Goal: Information Seeking & Learning: Understand process/instructions

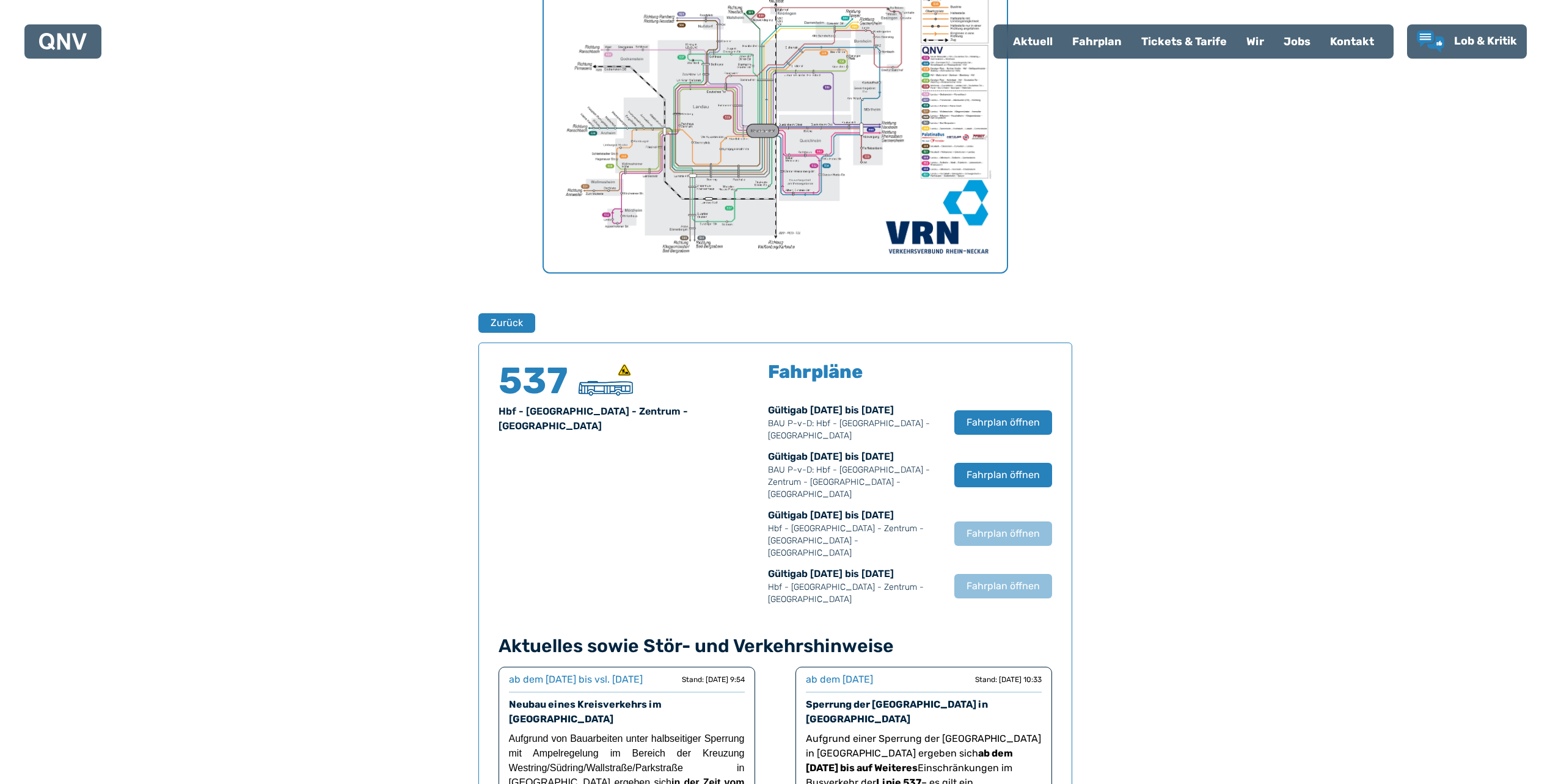
scroll to position [463, 0]
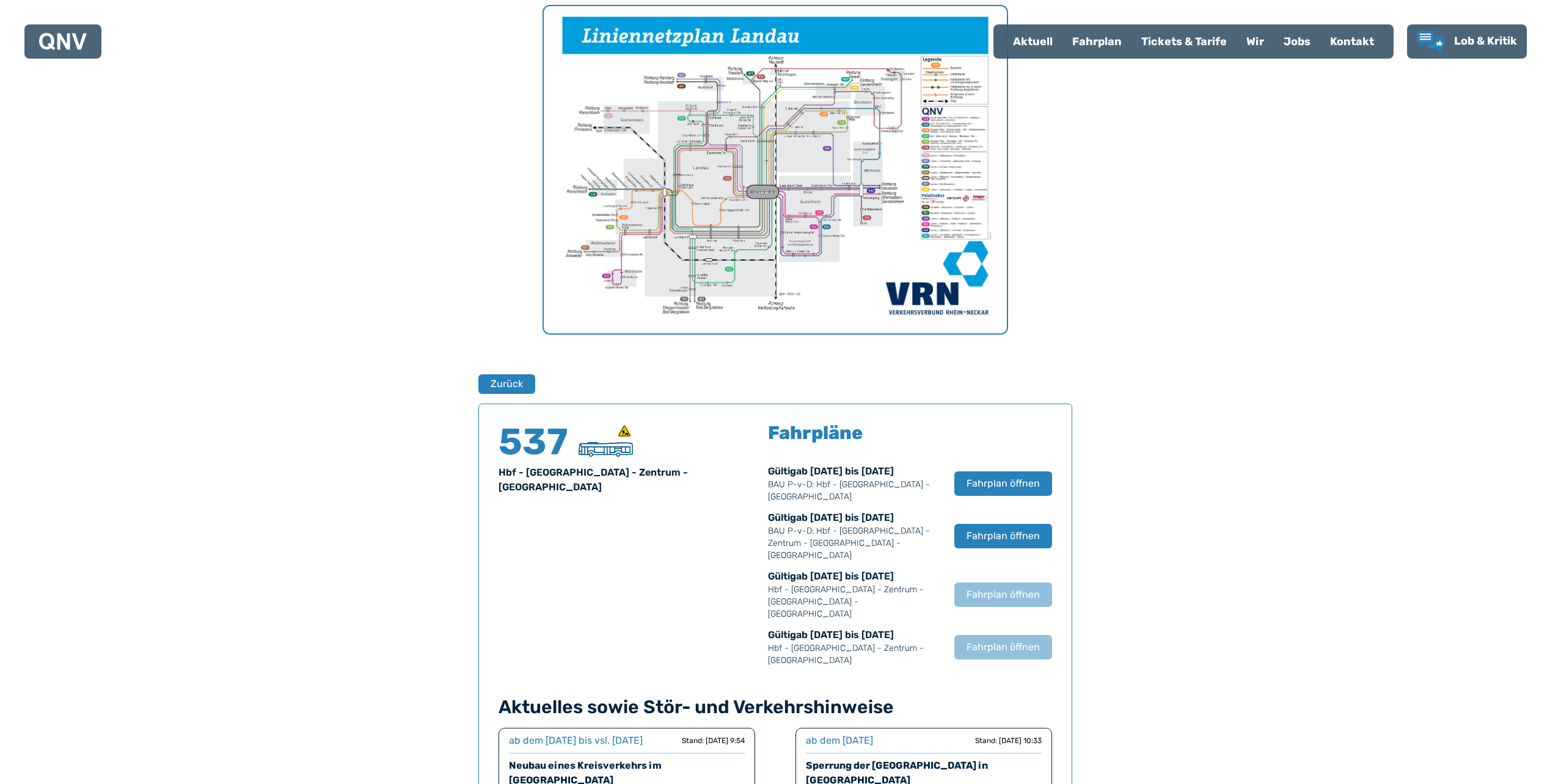
click at [757, 152] on img "1 von 1" at bounding box center [775, 170] width 463 height 328
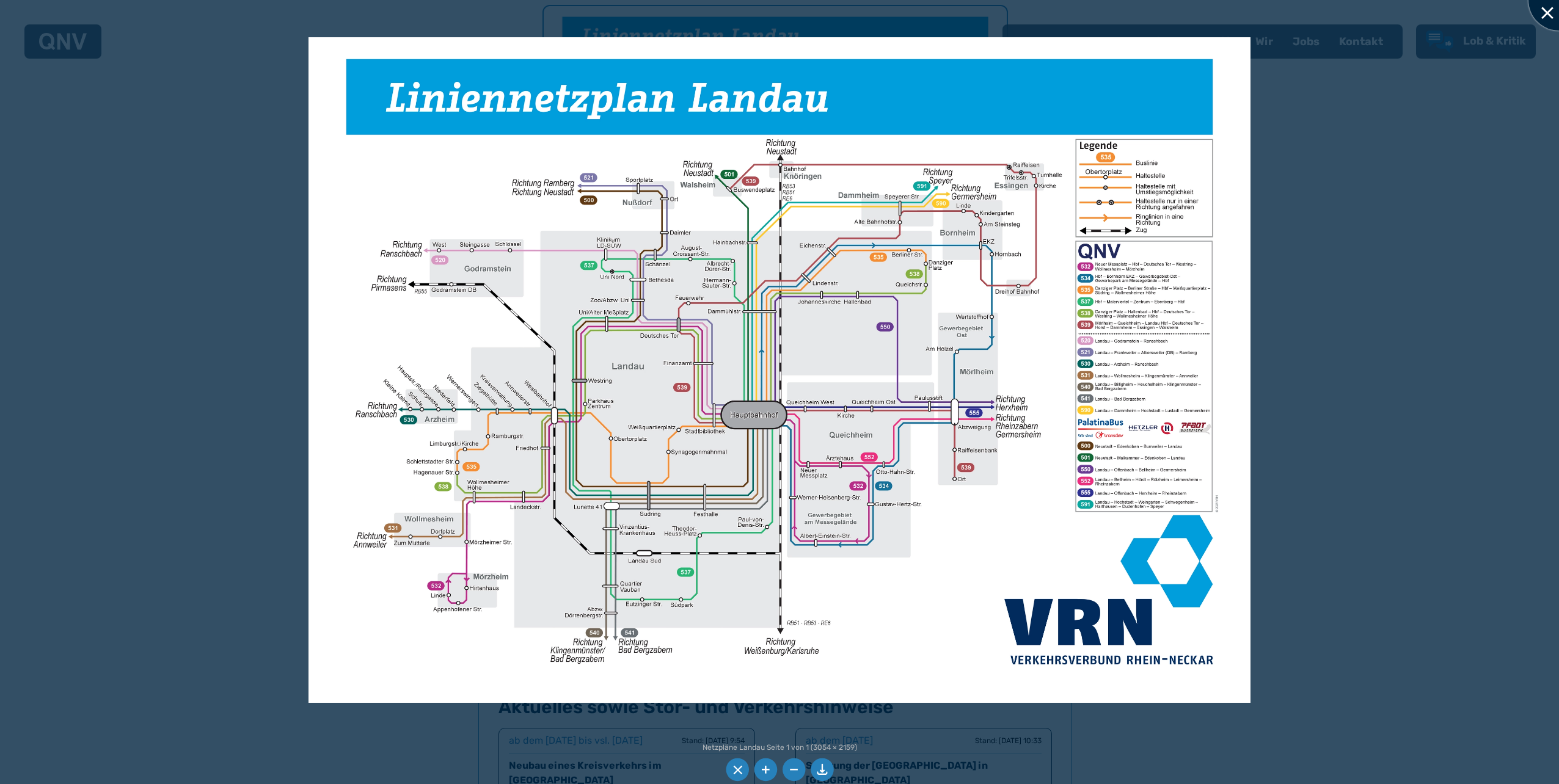
click at [1547, 12] on div at bounding box center [1559, 0] width 61 height 61
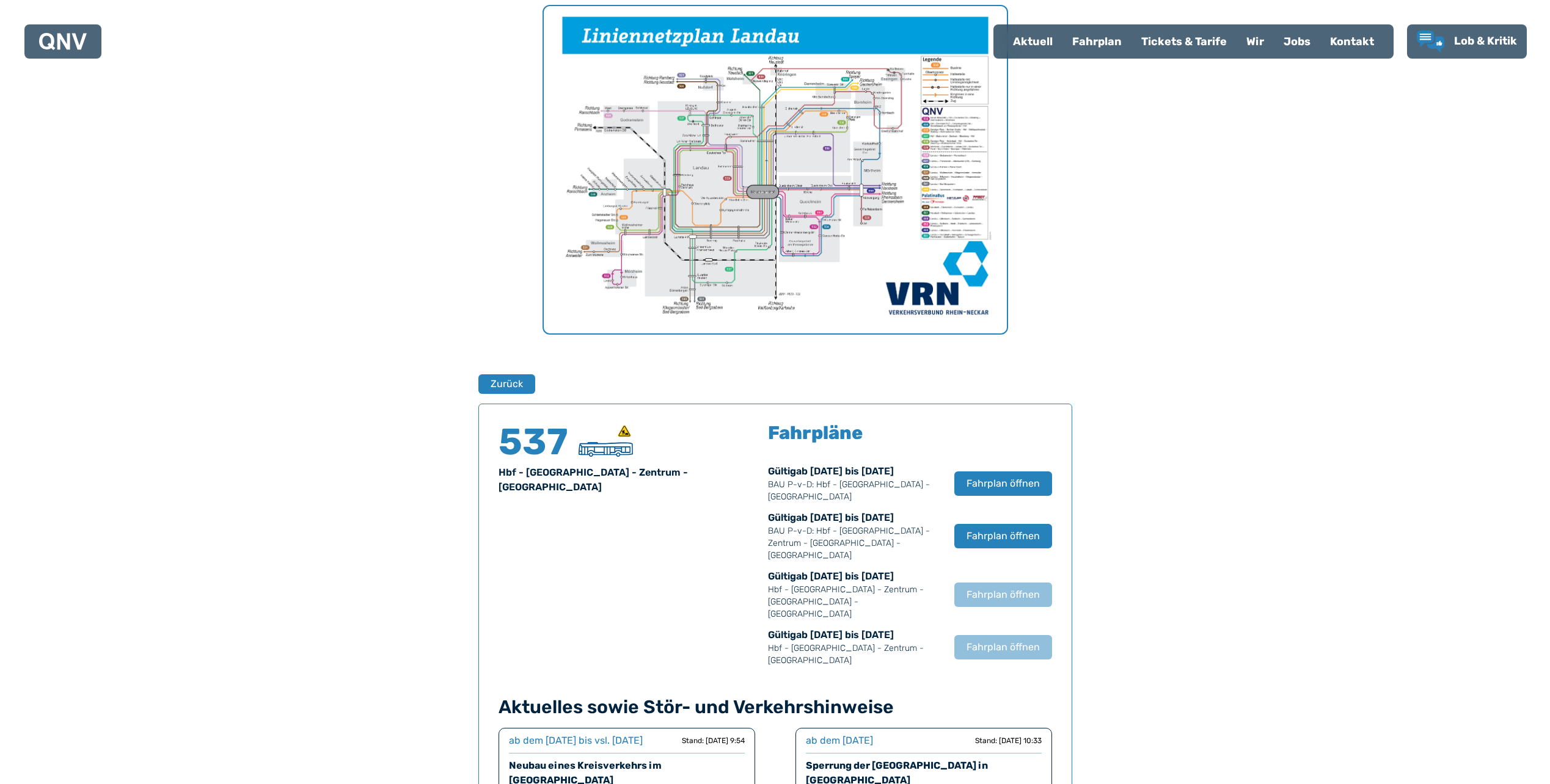
click at [1096, 36] on div "Fahrplan" at bounding box center [1097, 42] width 69 height 32
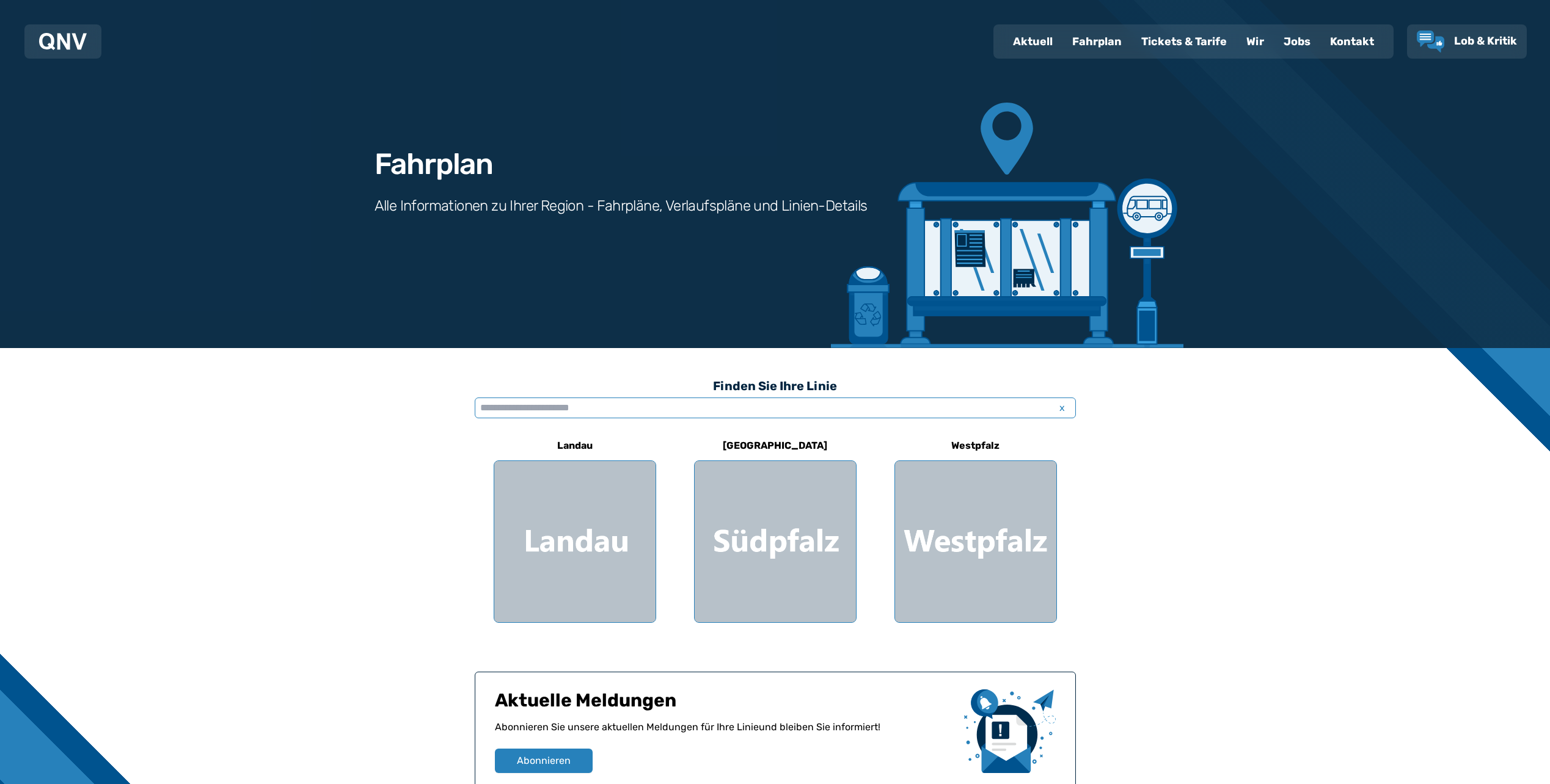
click at [589, 404] on input "text" at bounding box center [775, 408] width 601 height 20
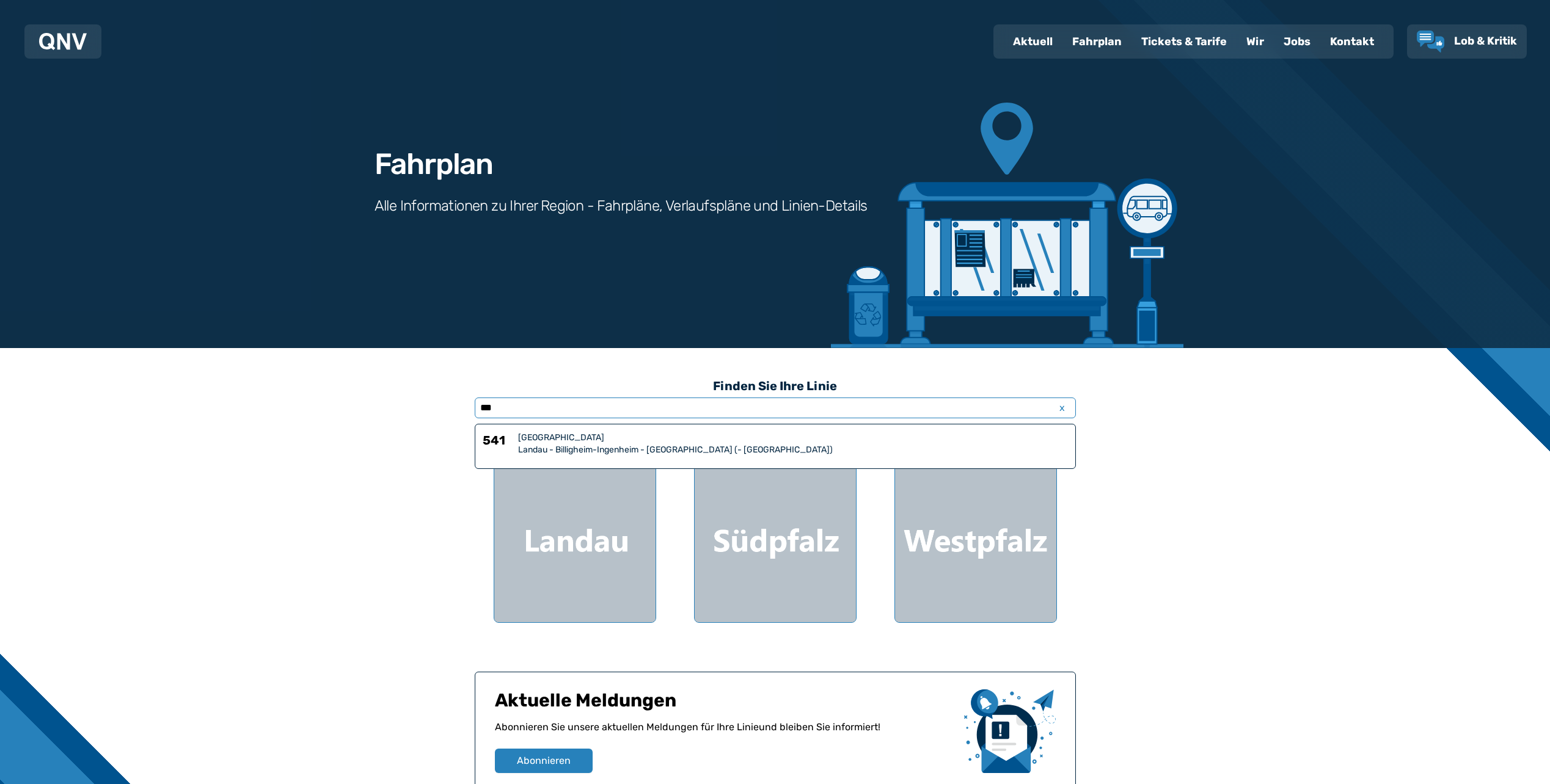
type input "***"
click at [568, 447] on div "Landau - Billigheim-Ingenheim - [GEOGRAPHIC_DATA] (- [GEOGRAPHIC_DATA])" at bounding box center [793, 450] width 550 height 12
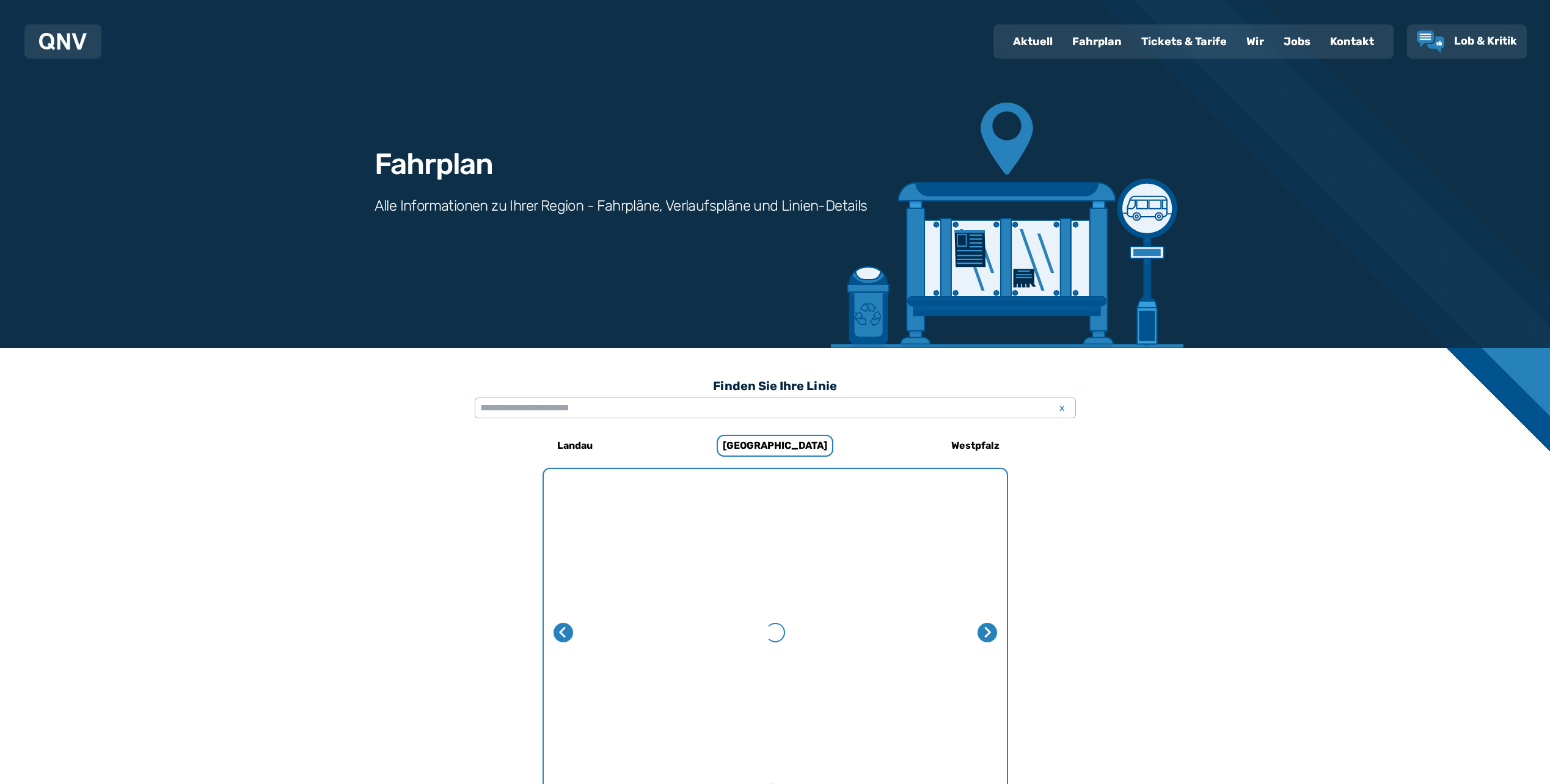
scroll to position [805, 0]
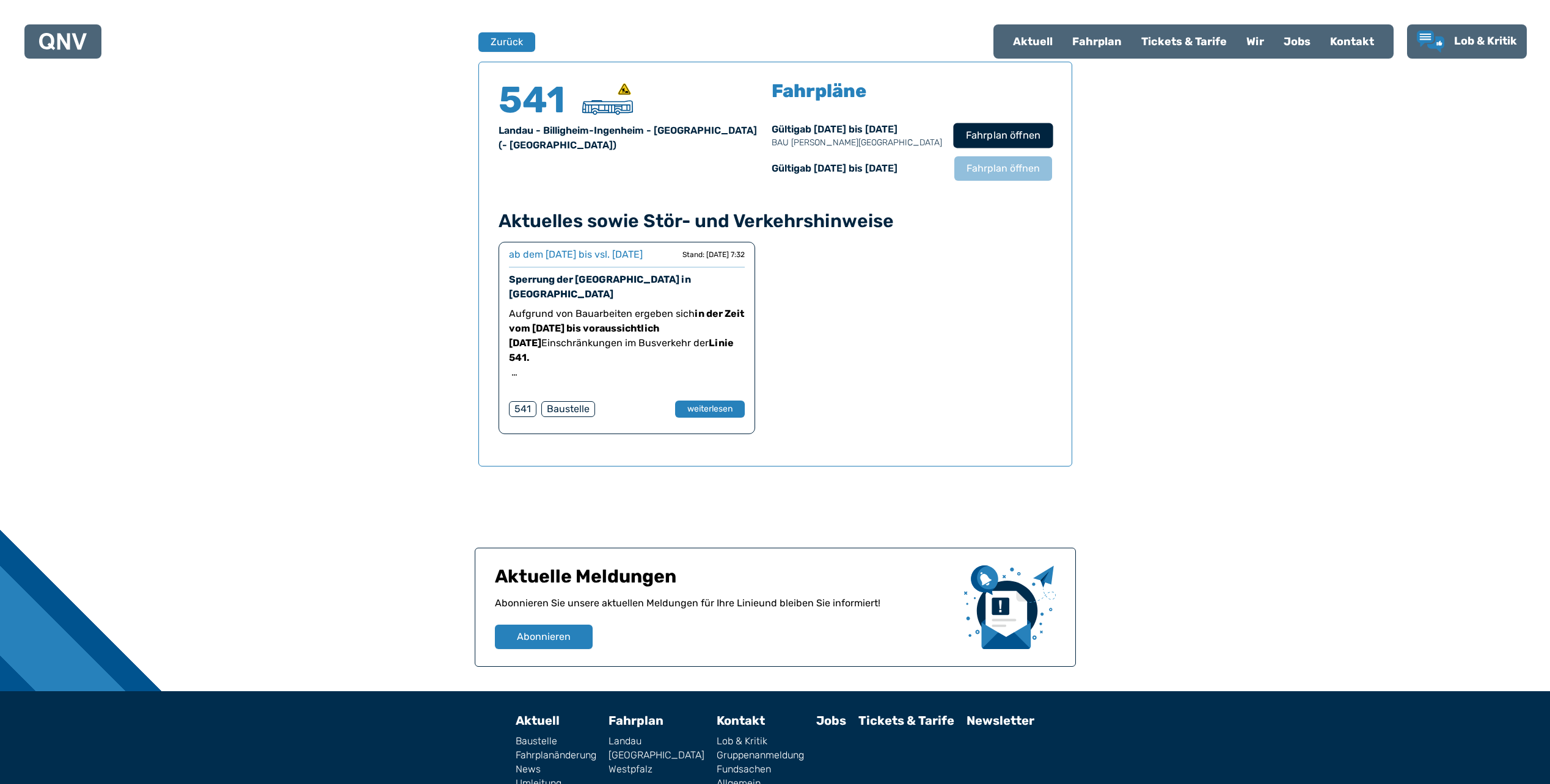
click at [1002, 129] on span "Fahrplan öffnen" at bounding box center [1002, 136] width 75 height 15
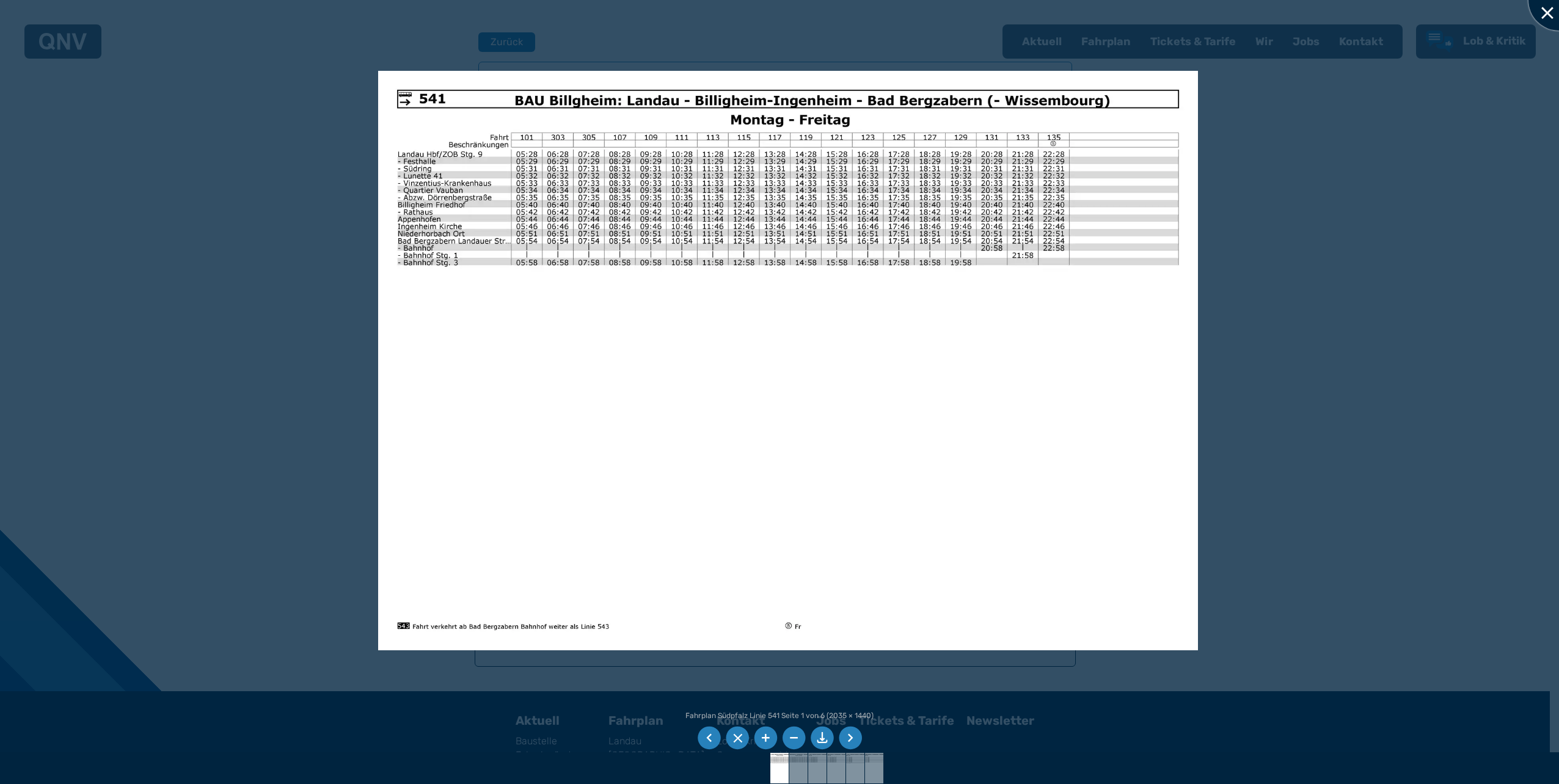
click at [1547, 11] on div at bounding box center [1559, 0] width 61 height 61
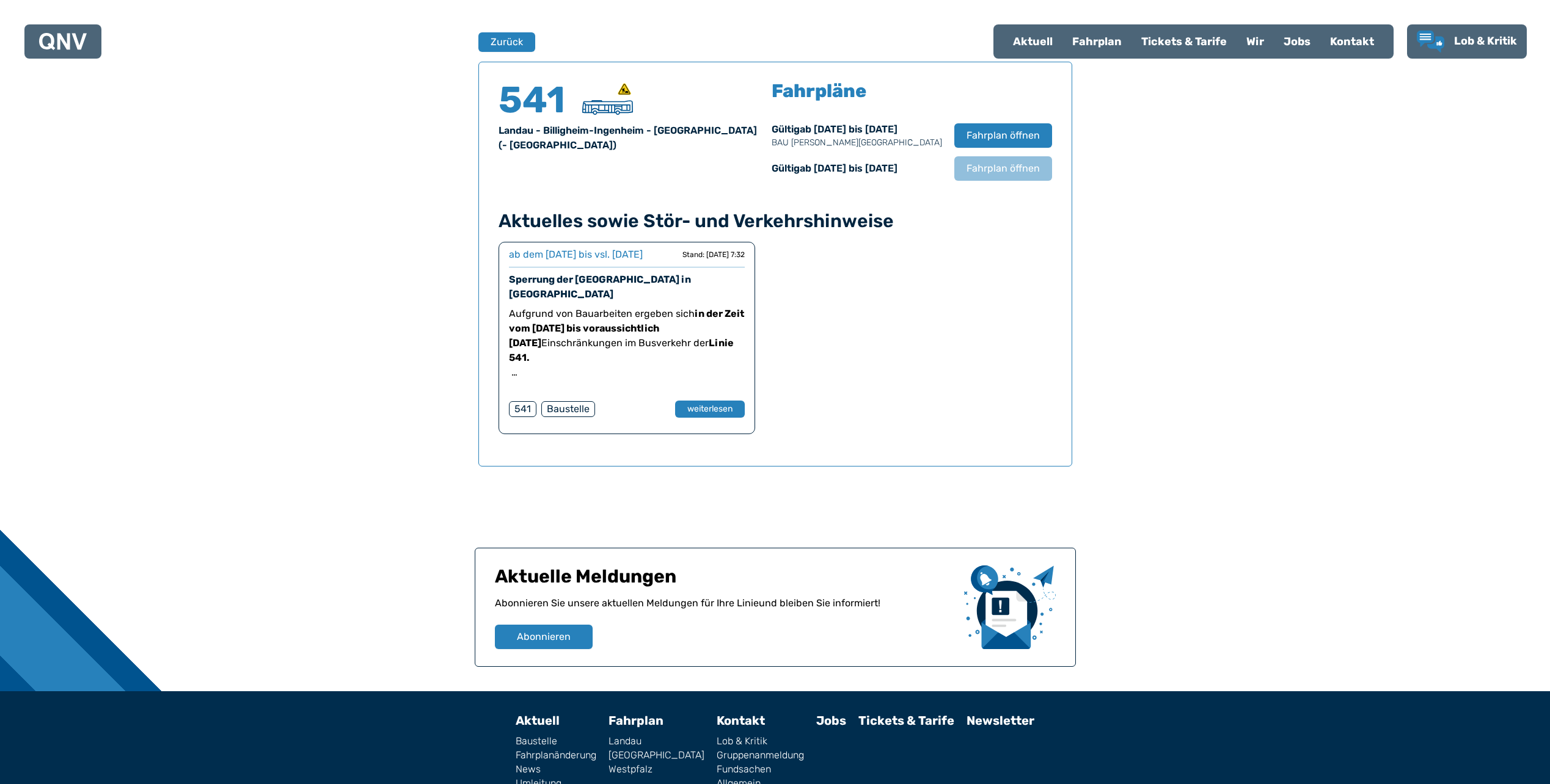
click at [1014, 41] on div "Aktuell" at bounding box center [1033, 42] width 60 height 32
select select "*"
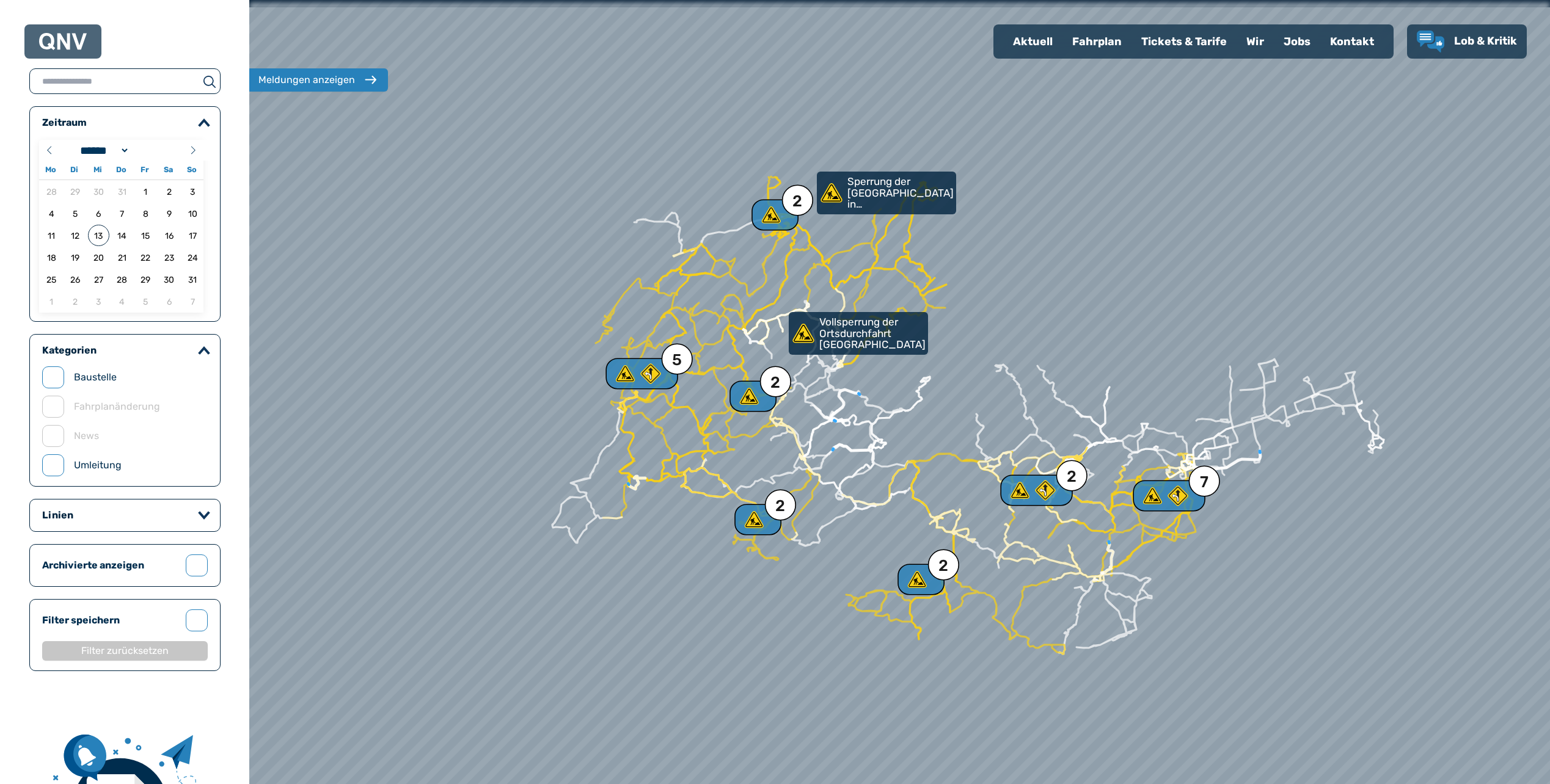
click at [205, 514] on icon "button" at bounding box center [204, 516] width 12 height 9
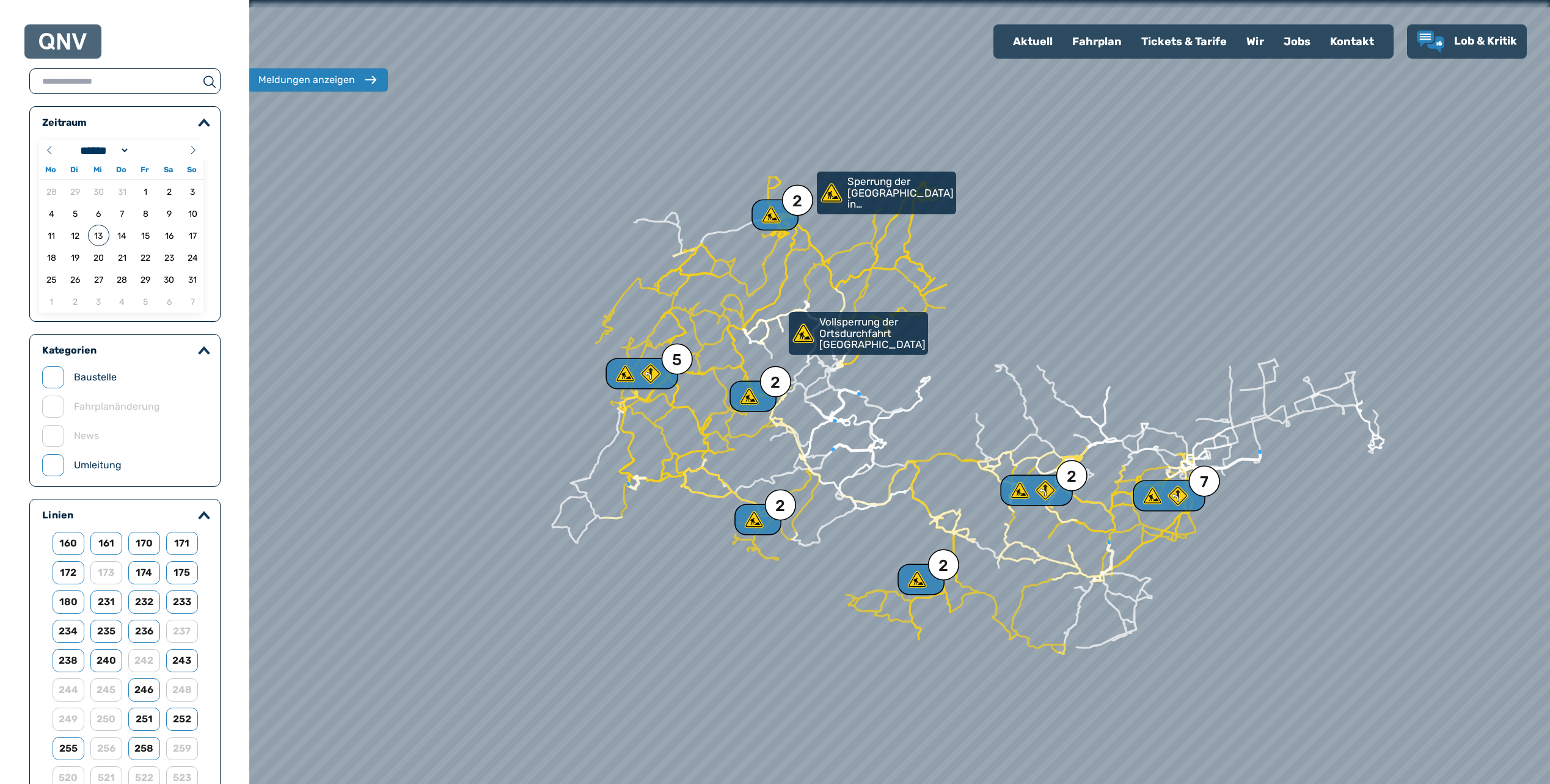
click at [204, 514] on icon "button" at bounding box center [203, 515] width 8 height 5
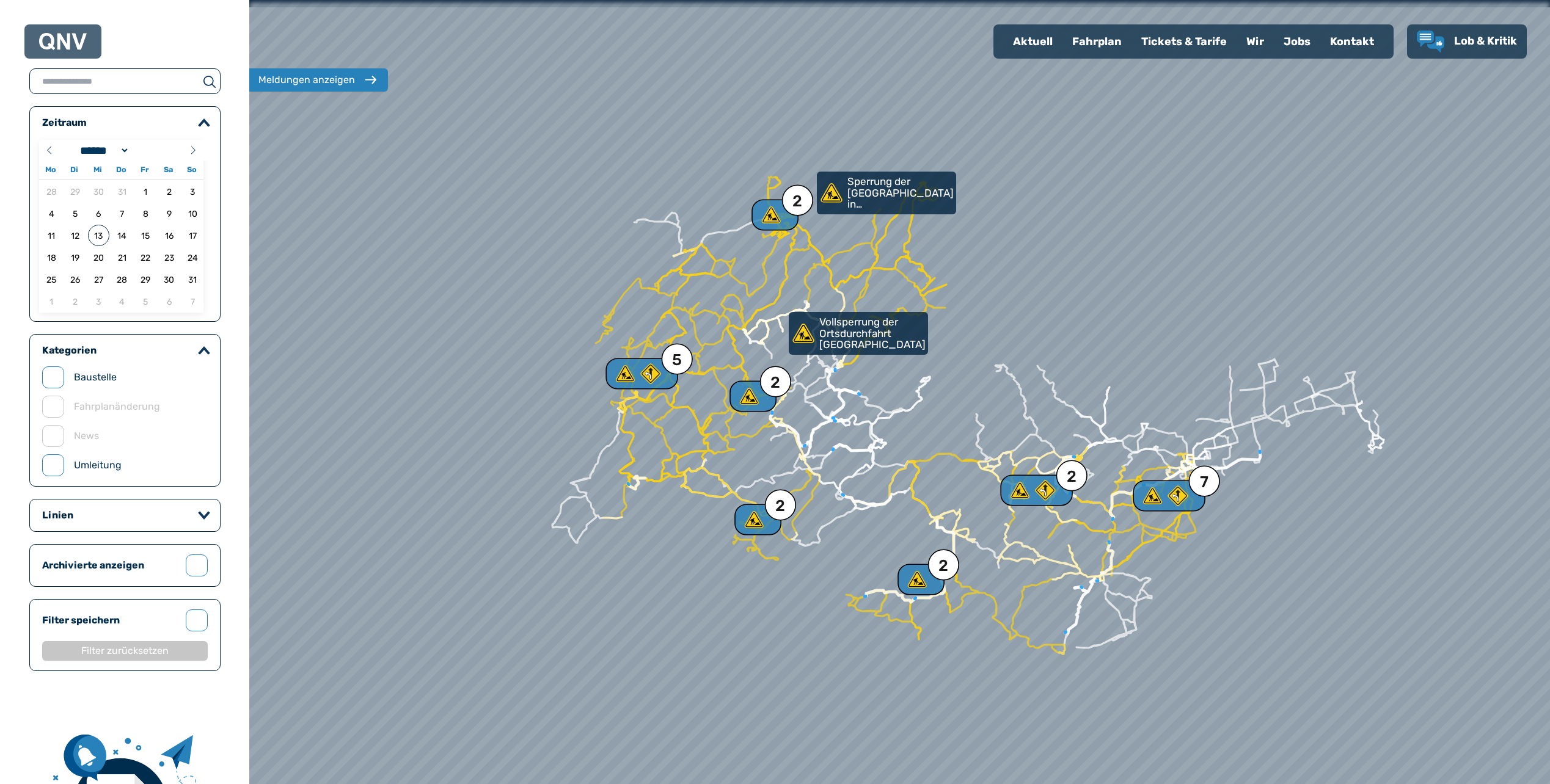
click at [201, 514] on icon "button" at bounding box center [203, 515] width 8 height 5
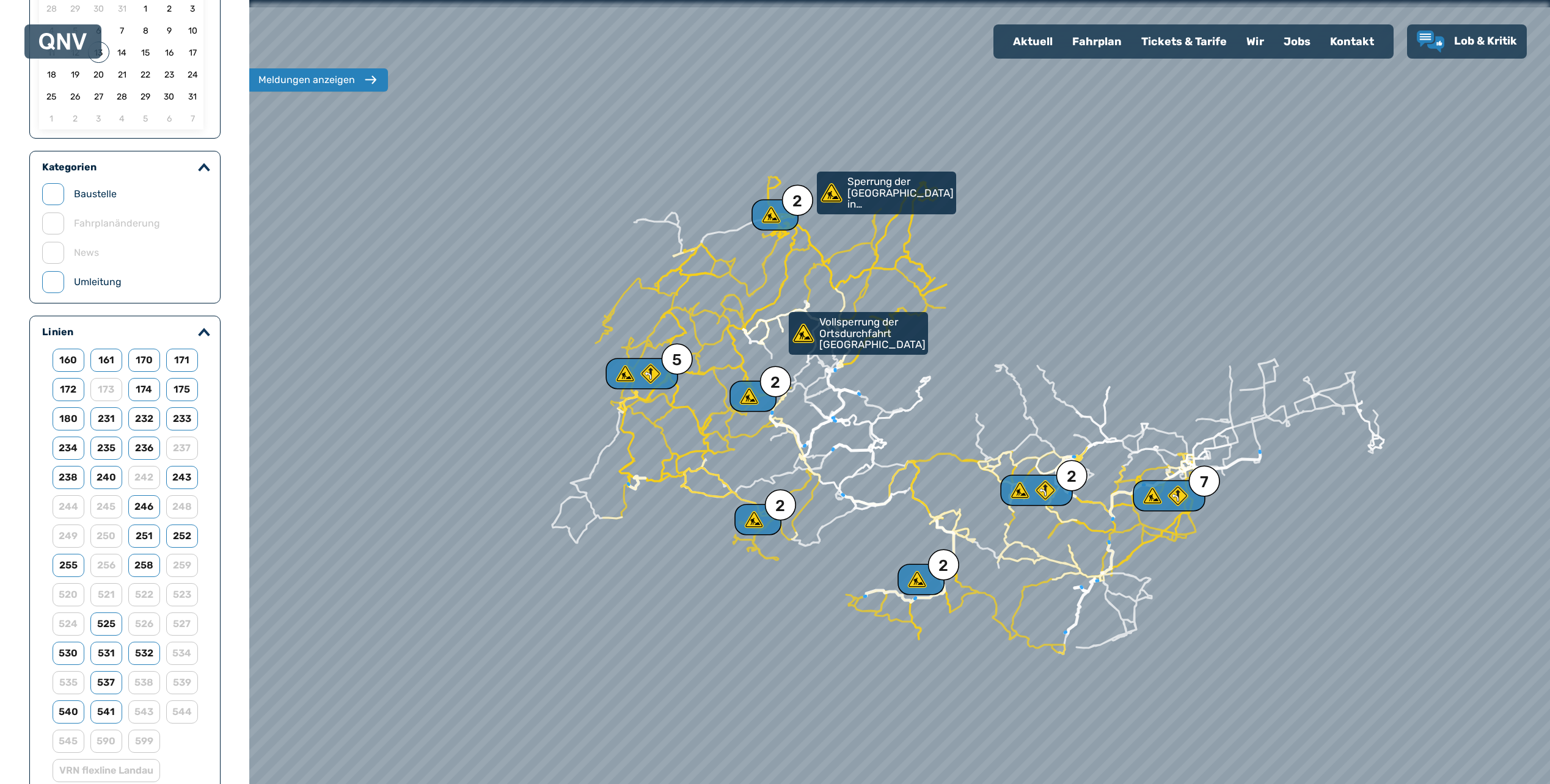
scroll to position [244, 0]
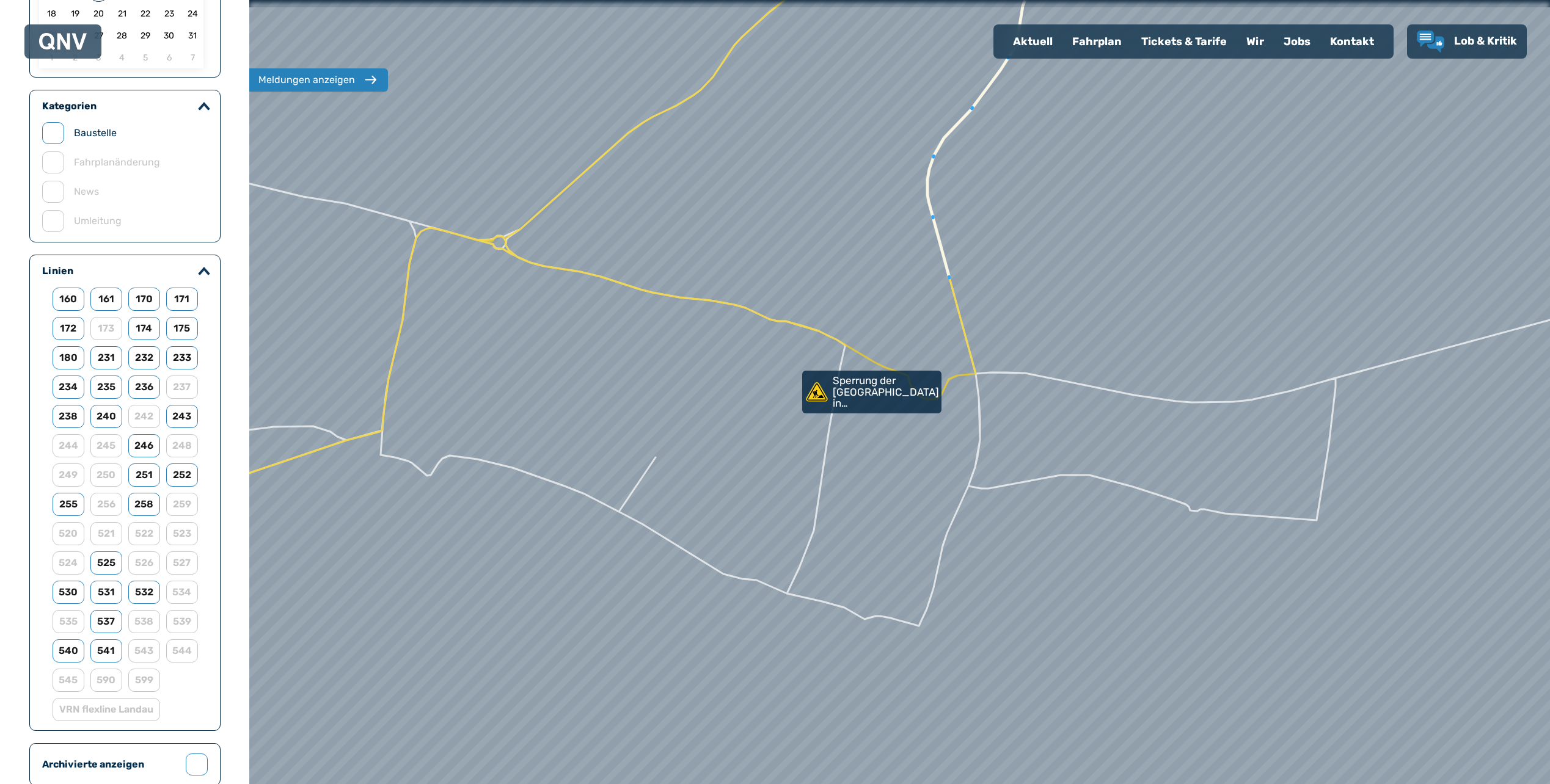
click at [1101, 48] on div "Fahrplan" at bounding box center [1097, 42] width 69 height 32
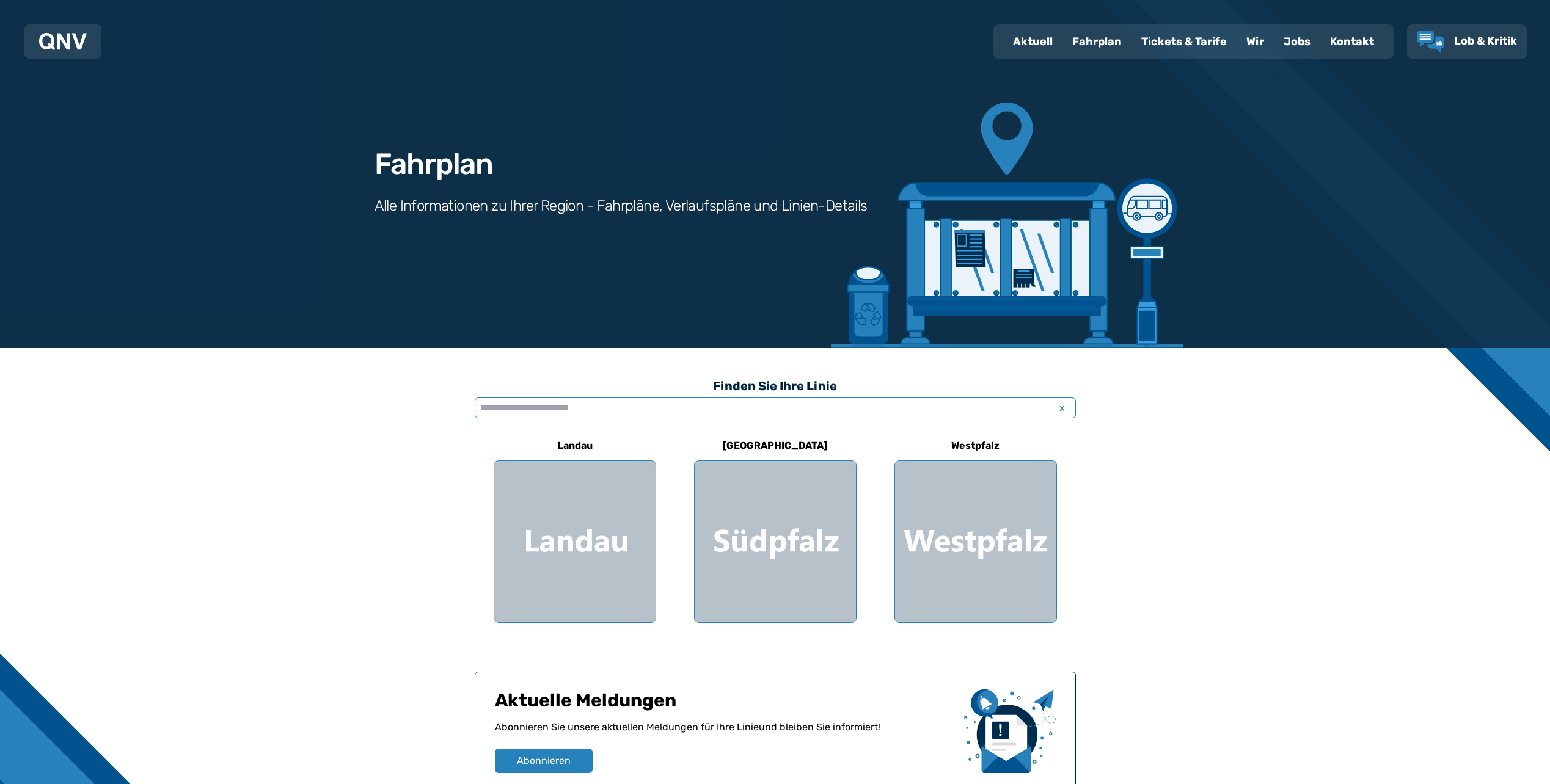
click at [908, 407] on input "text" at bounding box center [775, 408] width 601 height 20
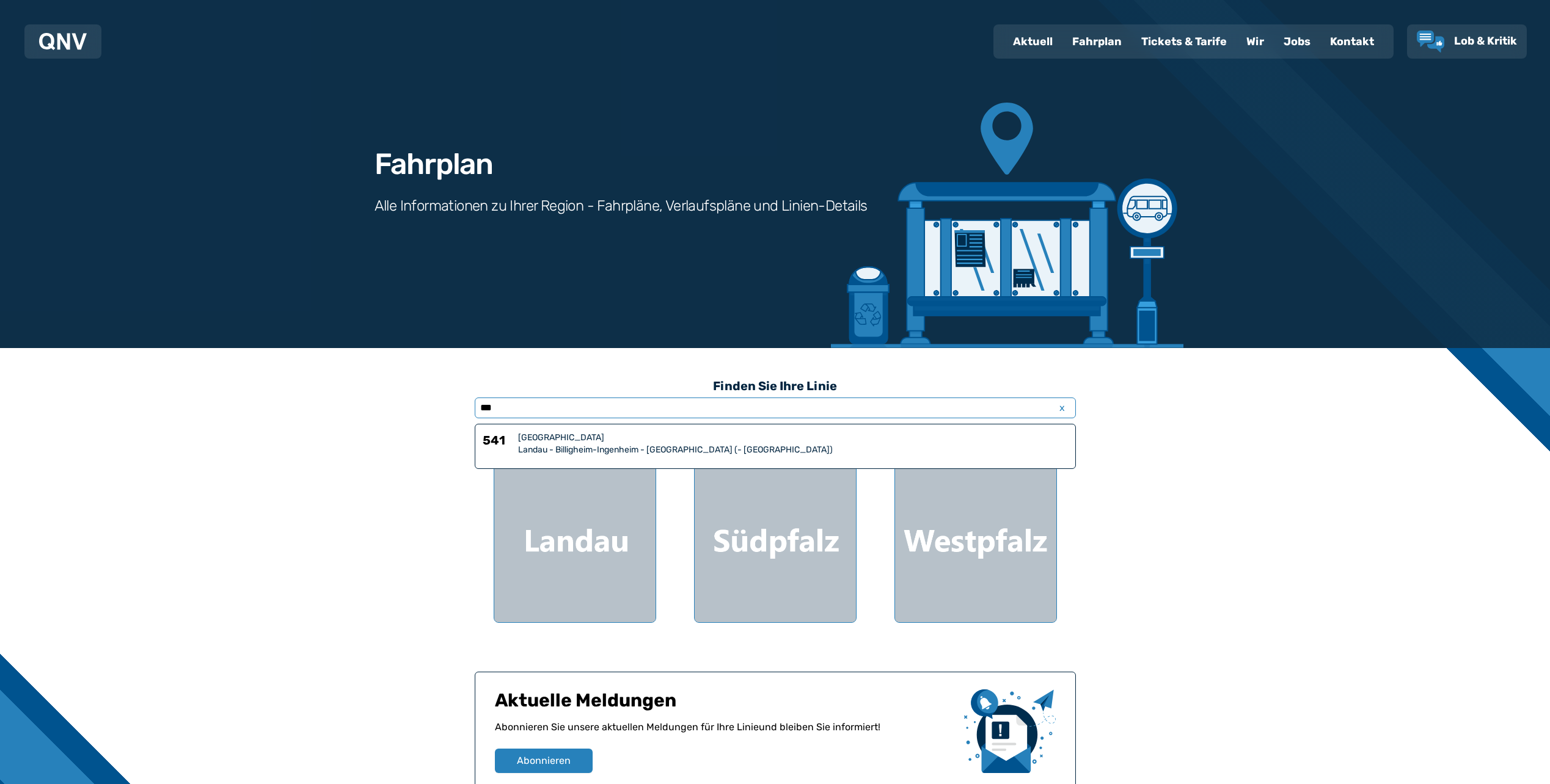
type input "***"
click at [631, 442] on div "[GEOGRAPHIC_DATA]" at bounding box center [793, 438] width 550 height 12
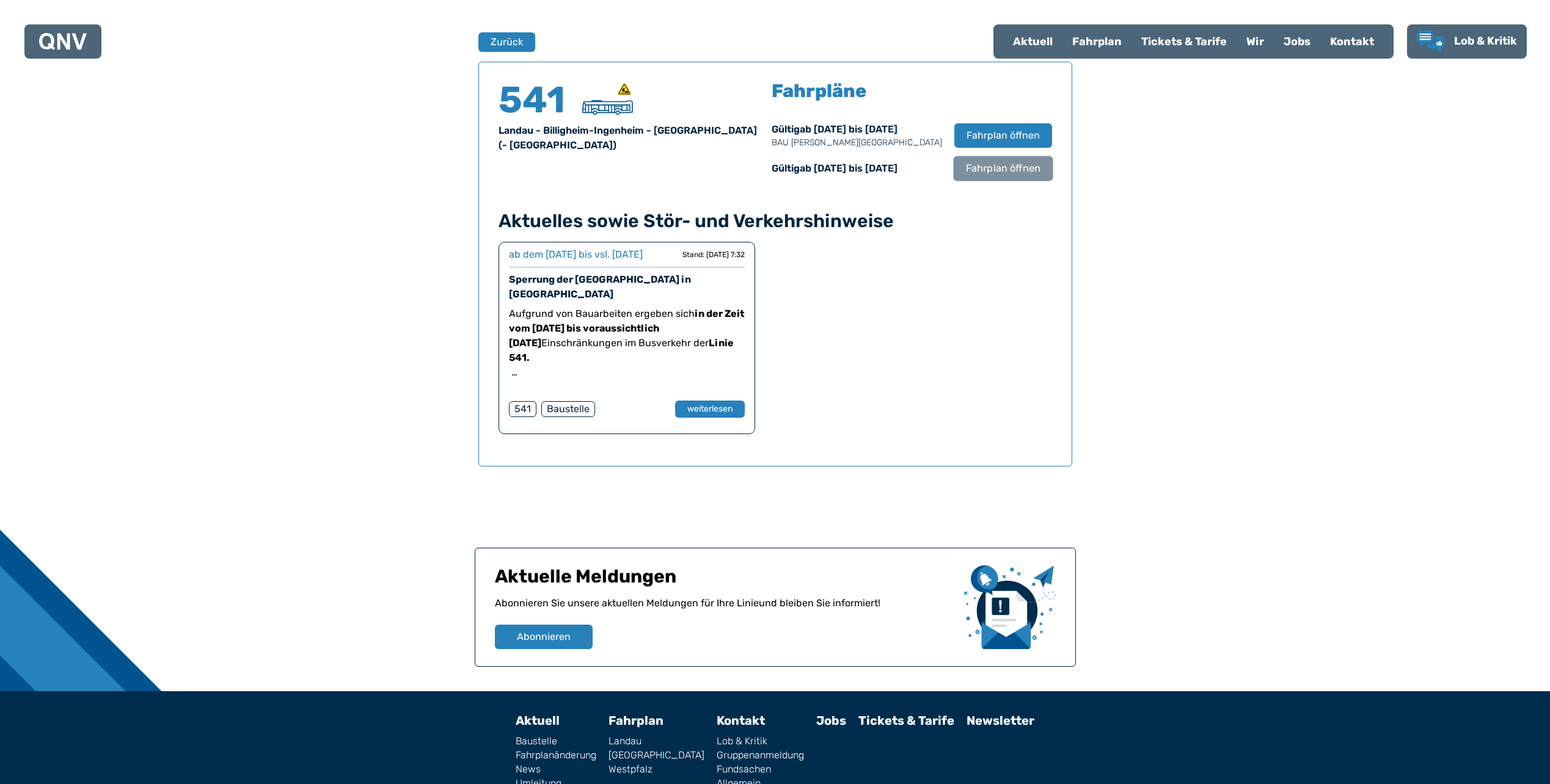
click at [1000, 165] on span "Fahrplan öffnen" at bounding box center [1002, 169] width 75 height 15
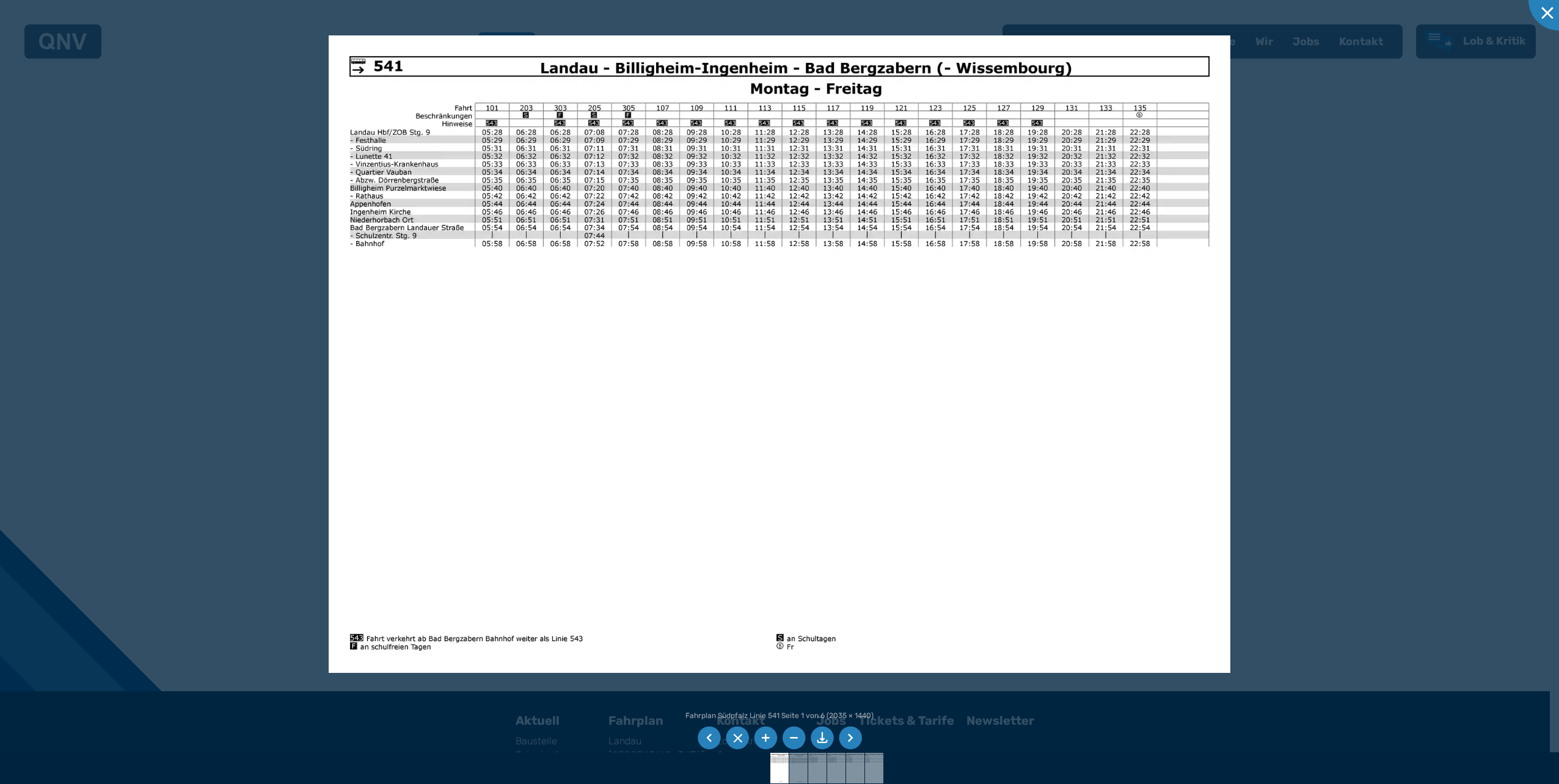
click at [855, 737] on li at bounding box center [850, 738] width 23 height 23
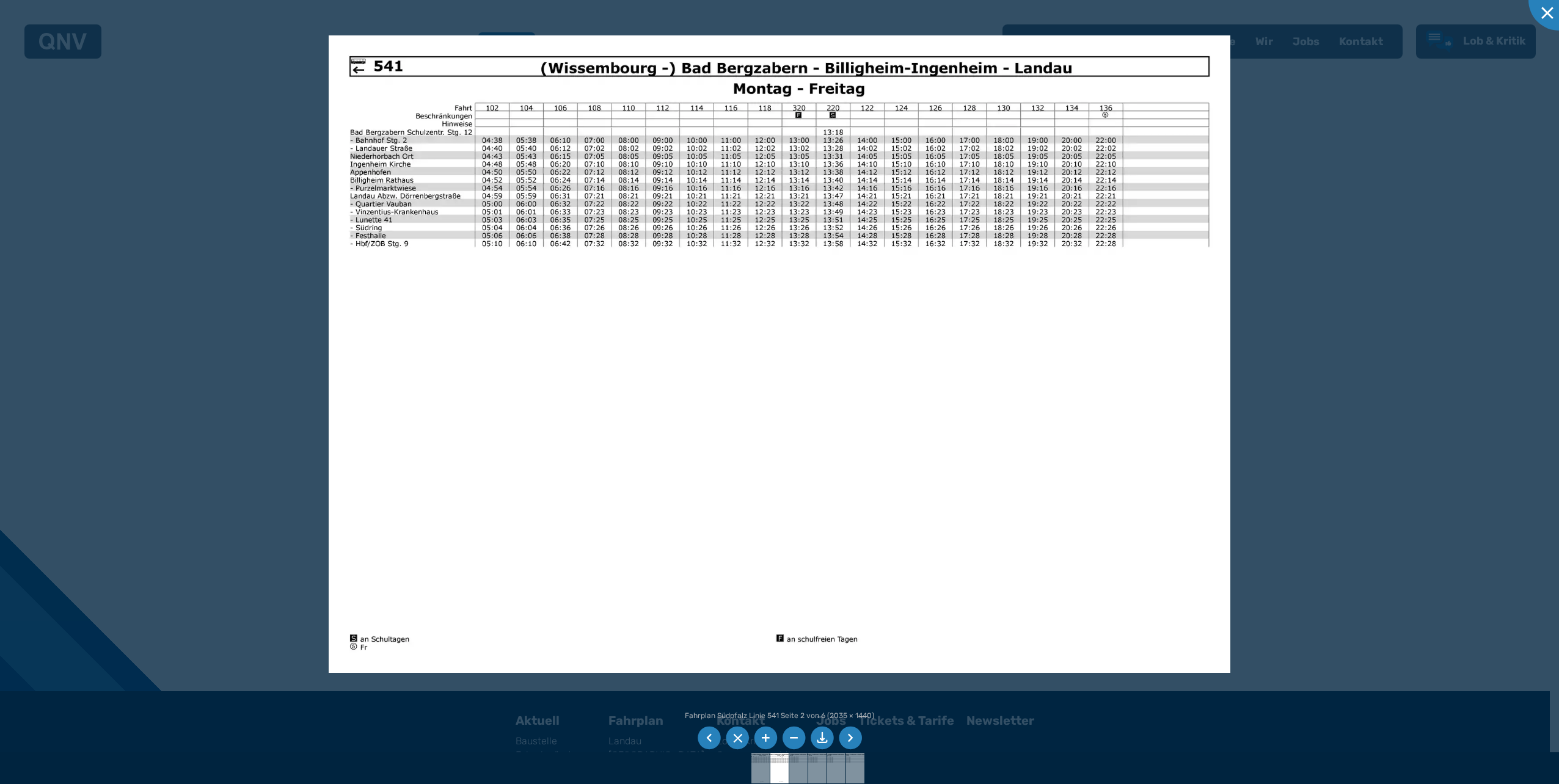
click at [821, 740] on li at bounding box center [821, 738] width 23 height 23
click at [1549, 11] on div at bounding box center [1559, 0] width 61 height 61
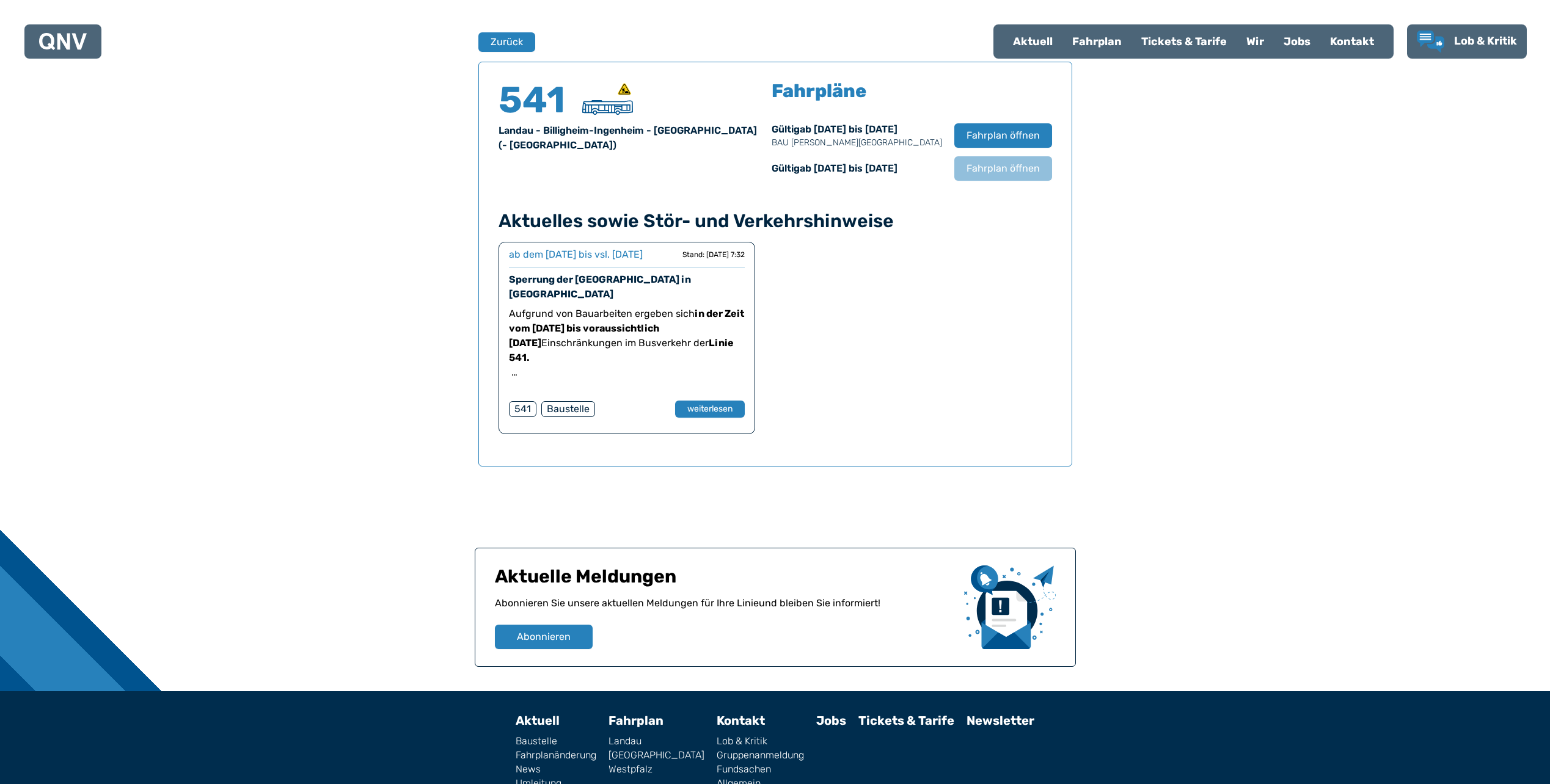
click at [1112, 38] on div "Fahrplan" at bounding box center [1097, 42] width 69 height 32
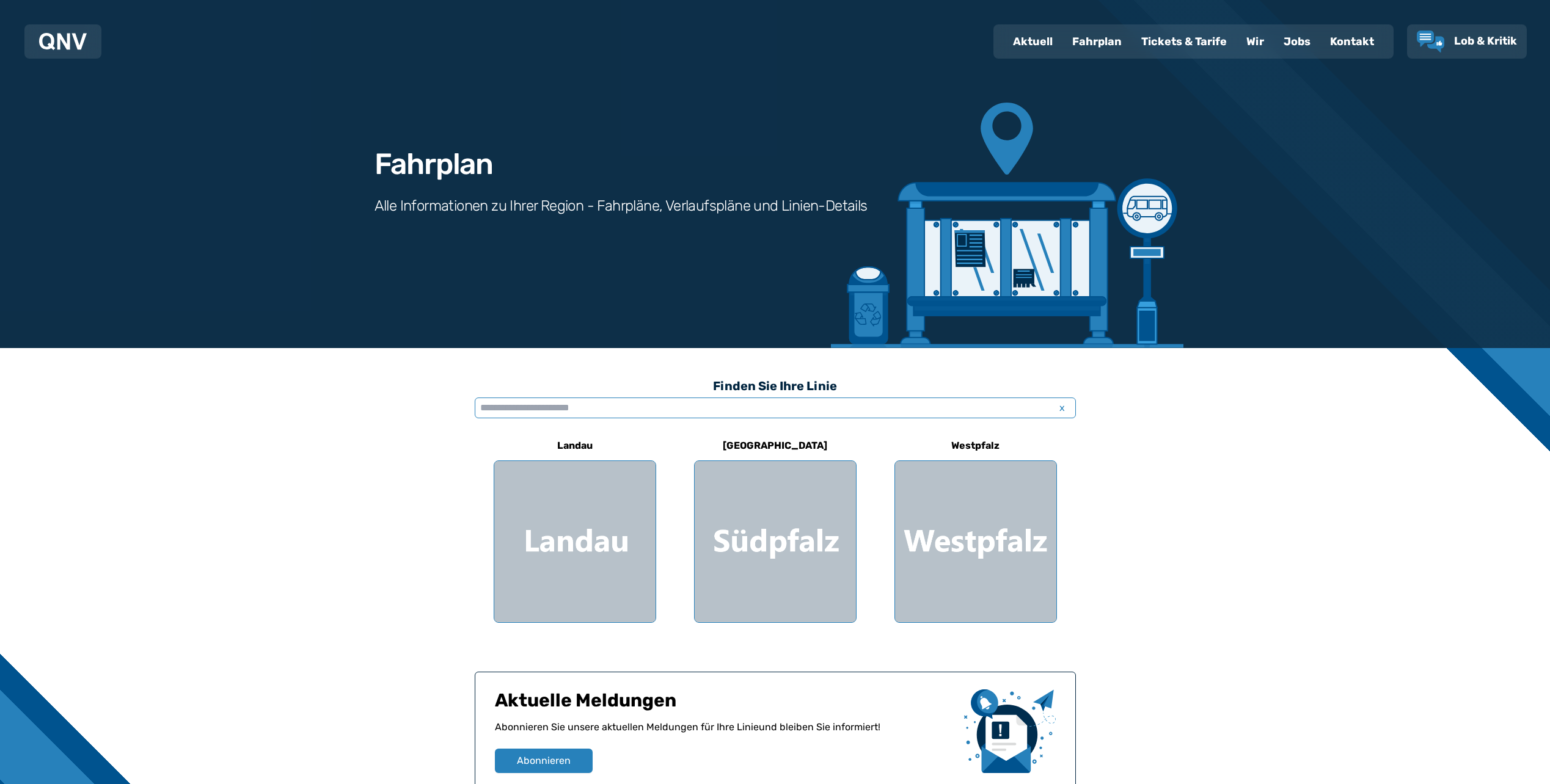
click at [671, 407] on input "text" at bounding box center [775, 408] width 601 height 20
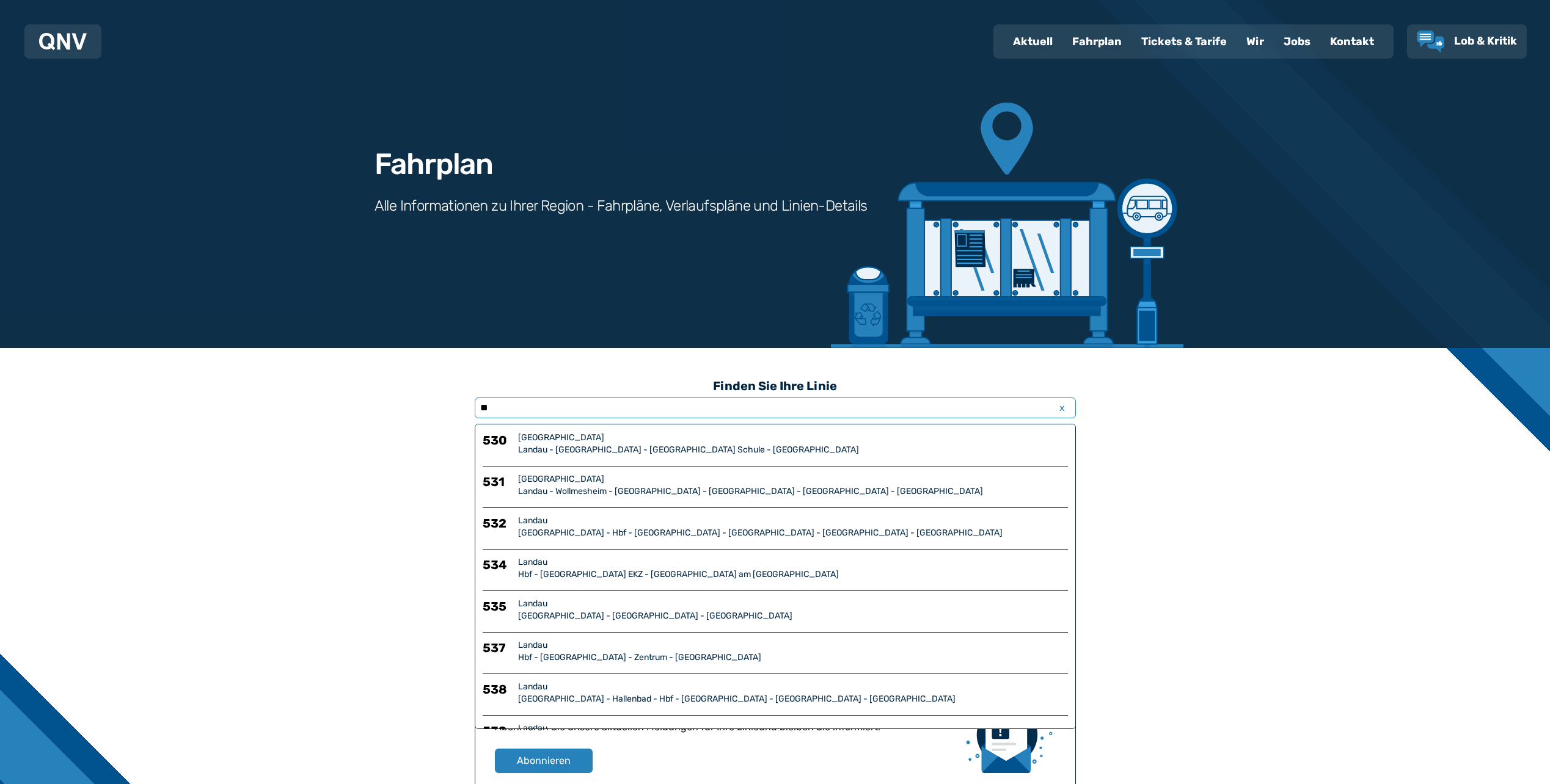
type input "***"
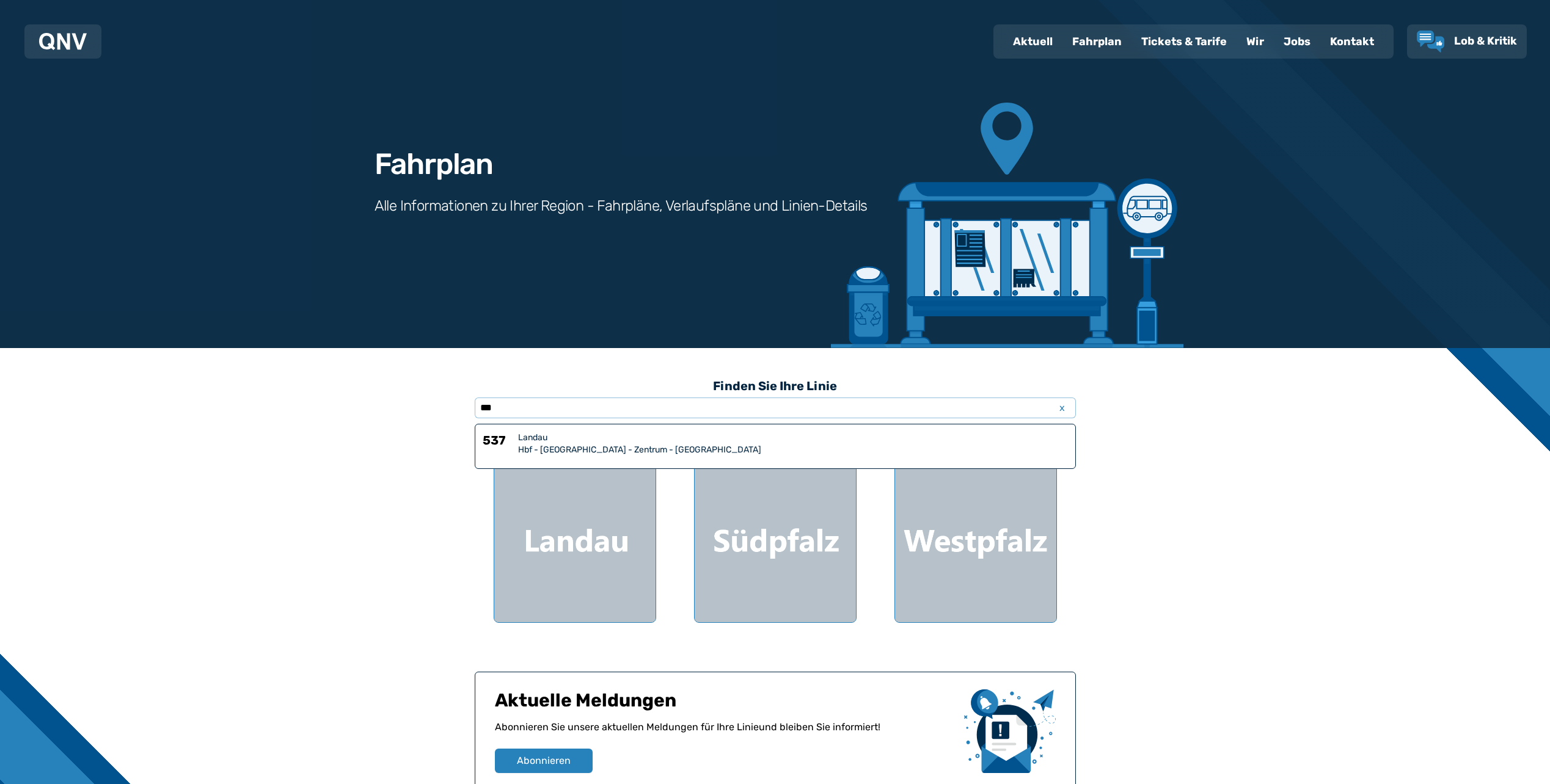
click at [592, 444] on div "Hbf - [GEOGRAPHIC_DATA] - Zentrum - [GEOGRAPHIC_DATA]" at bounding box center [793, 450] width 550 height 12
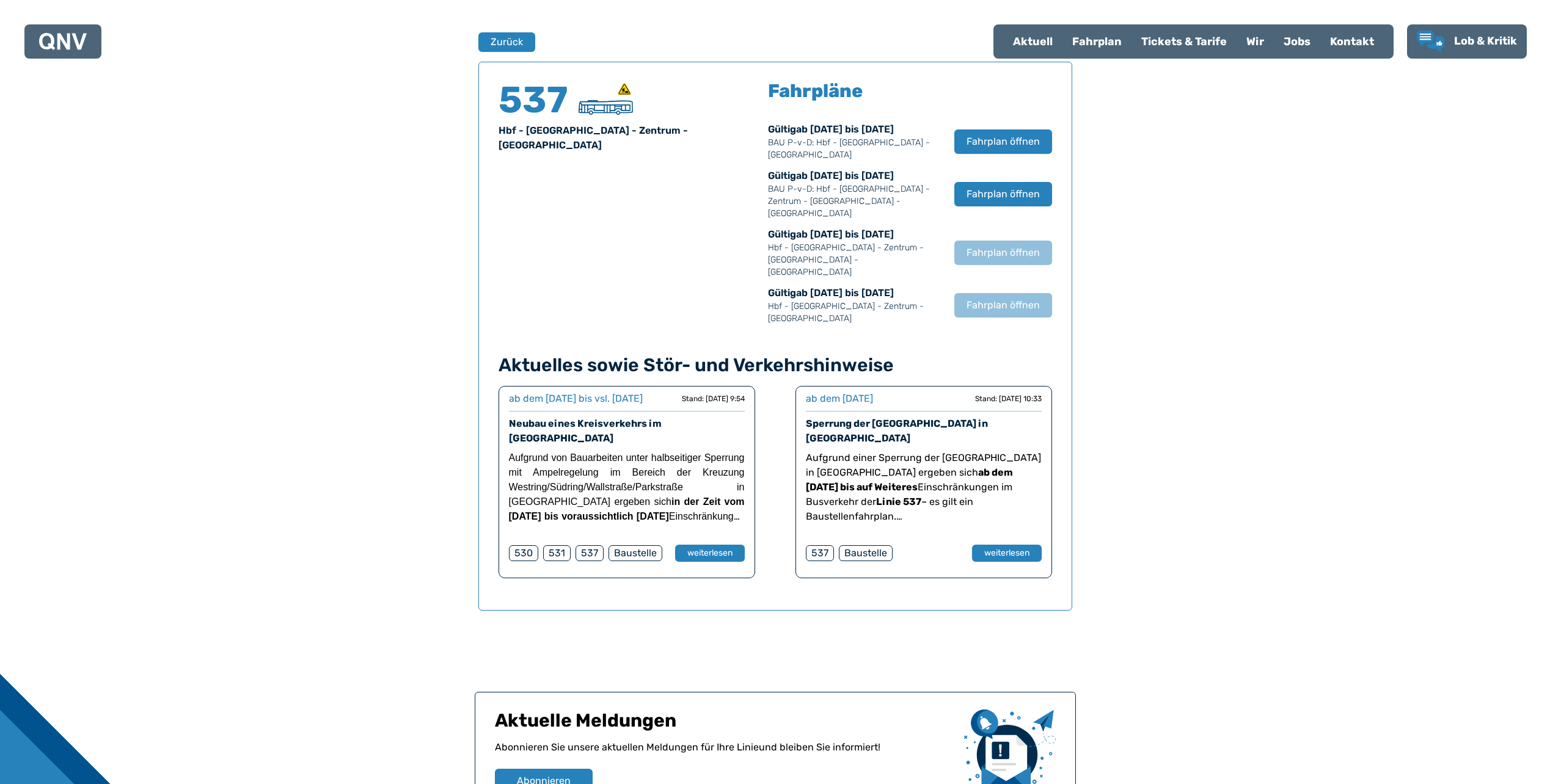
click at [592, 453] on span "Aufgrund von Bauarbeiten unter halbseitiger Sperrung mit Ampelregelung im Berei…" at bounding box center [626, 508] width 236 height 113
click at [987, 192] on span "Fahrplan öffnen" at bounding box center [1002, 195] width 75 height 15
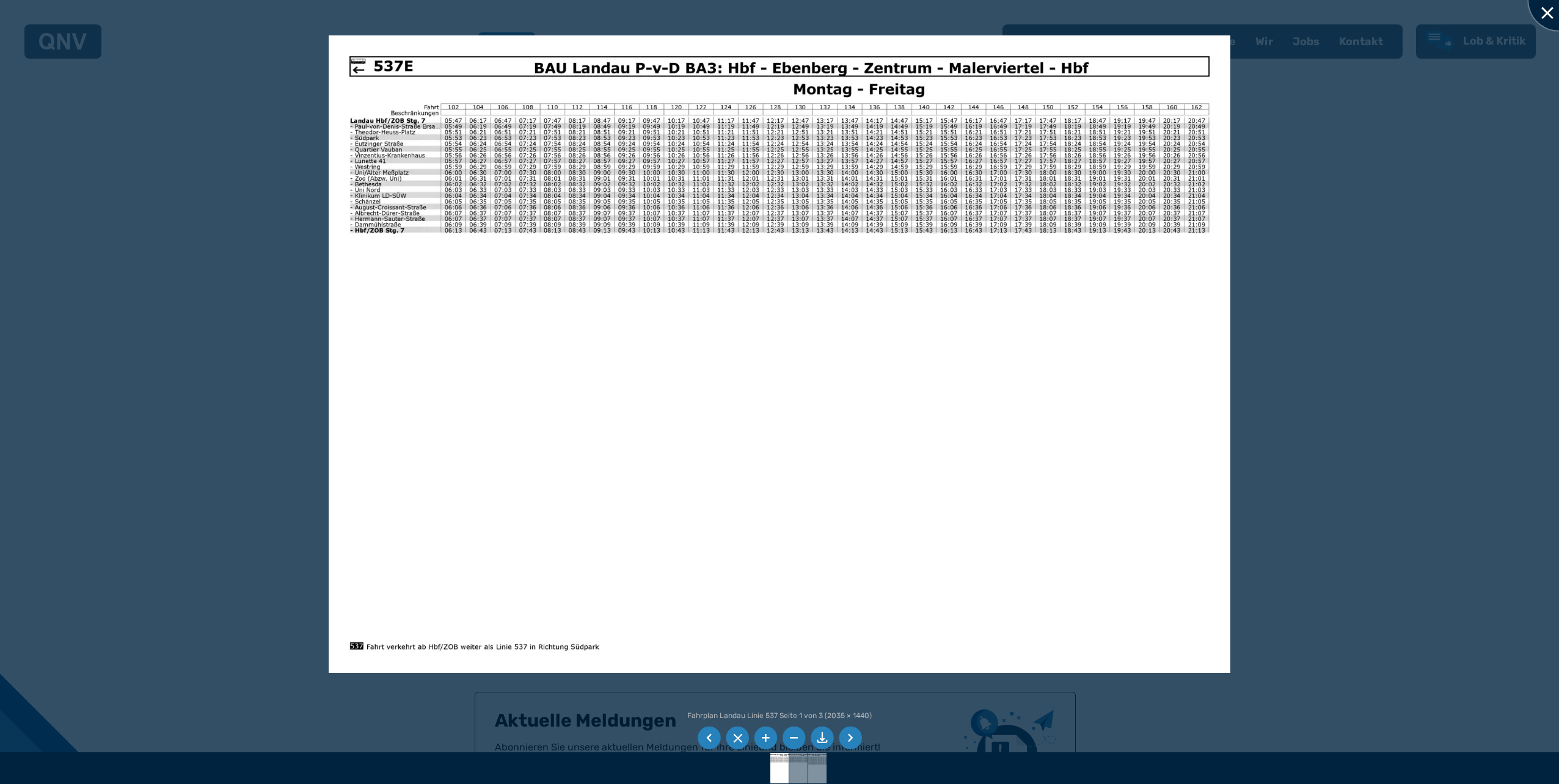
click at [1546, 8] on div at bounding box center [1559, 0] width 61 height 61
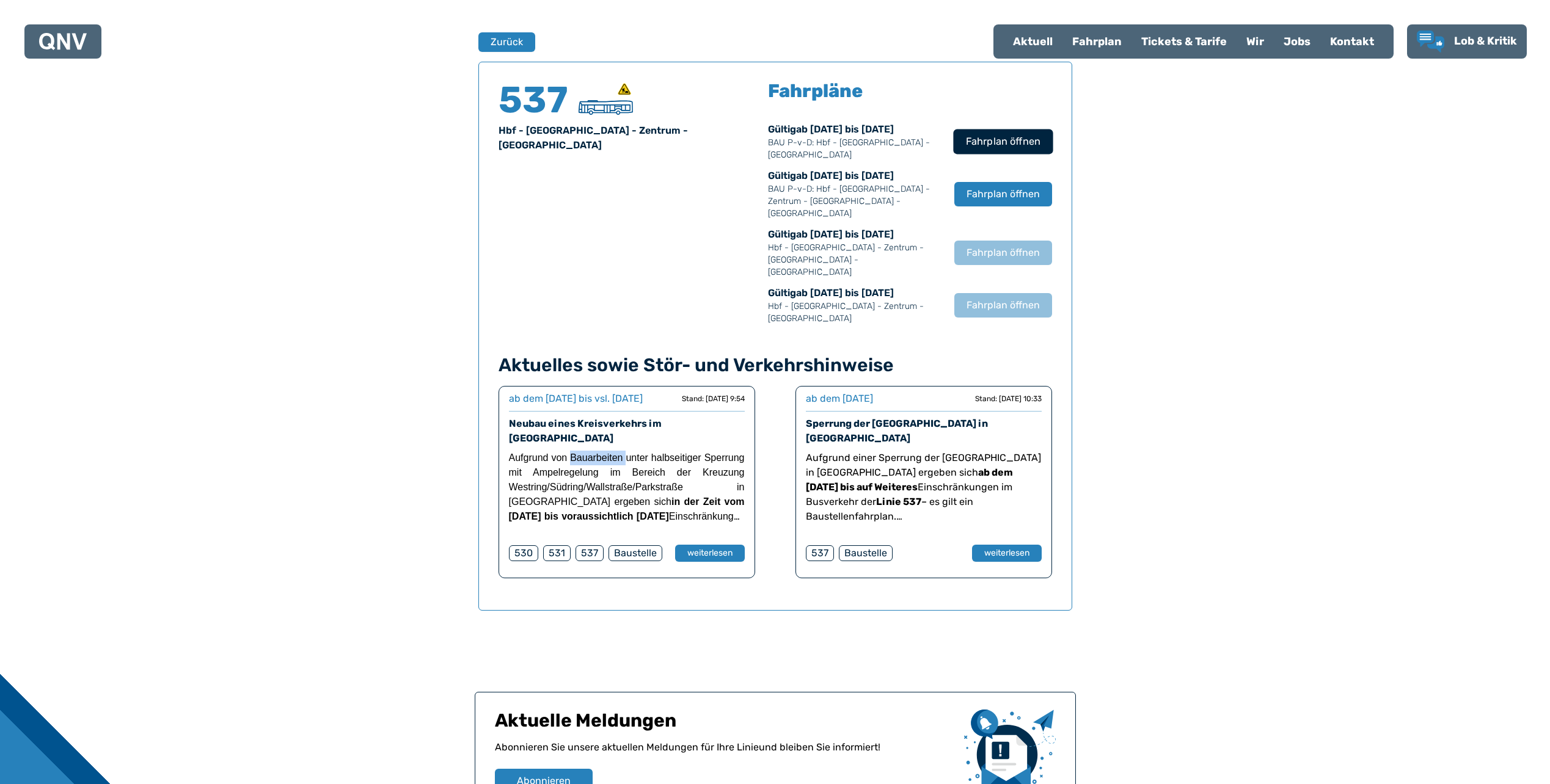
click at [1010, 137] on span "Fahrplan öffnen" at bounding box center [1002, 142] width 75 height 15
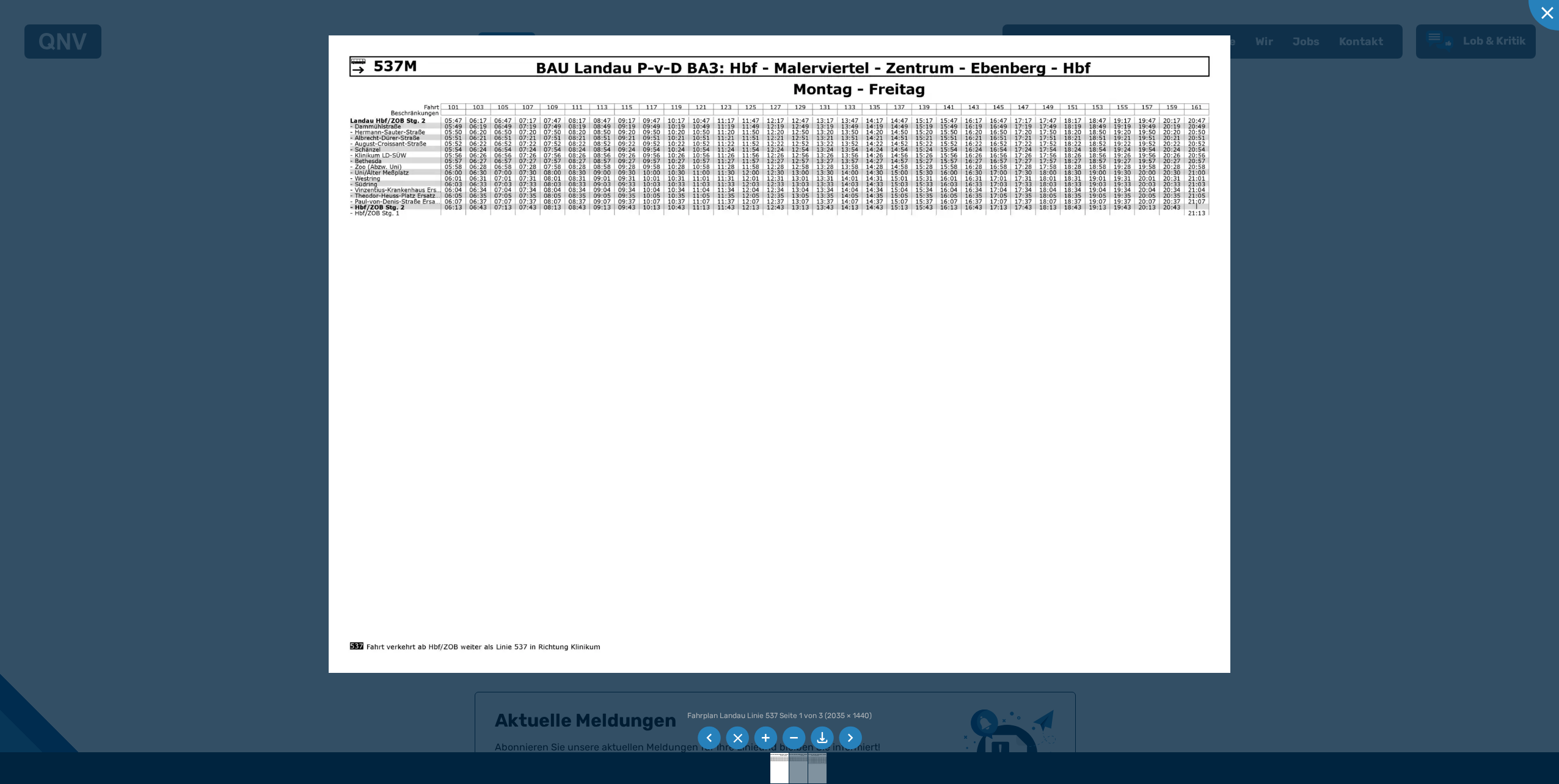
click at [820, 740] on li at bounding box center [821, 738] width 23 height 23
click at [462, 273] on img at bounding box center [780, 354] width 902 height 638
click at [1550, 14] on div at bounding box center [1559, 0] width 61 height 61
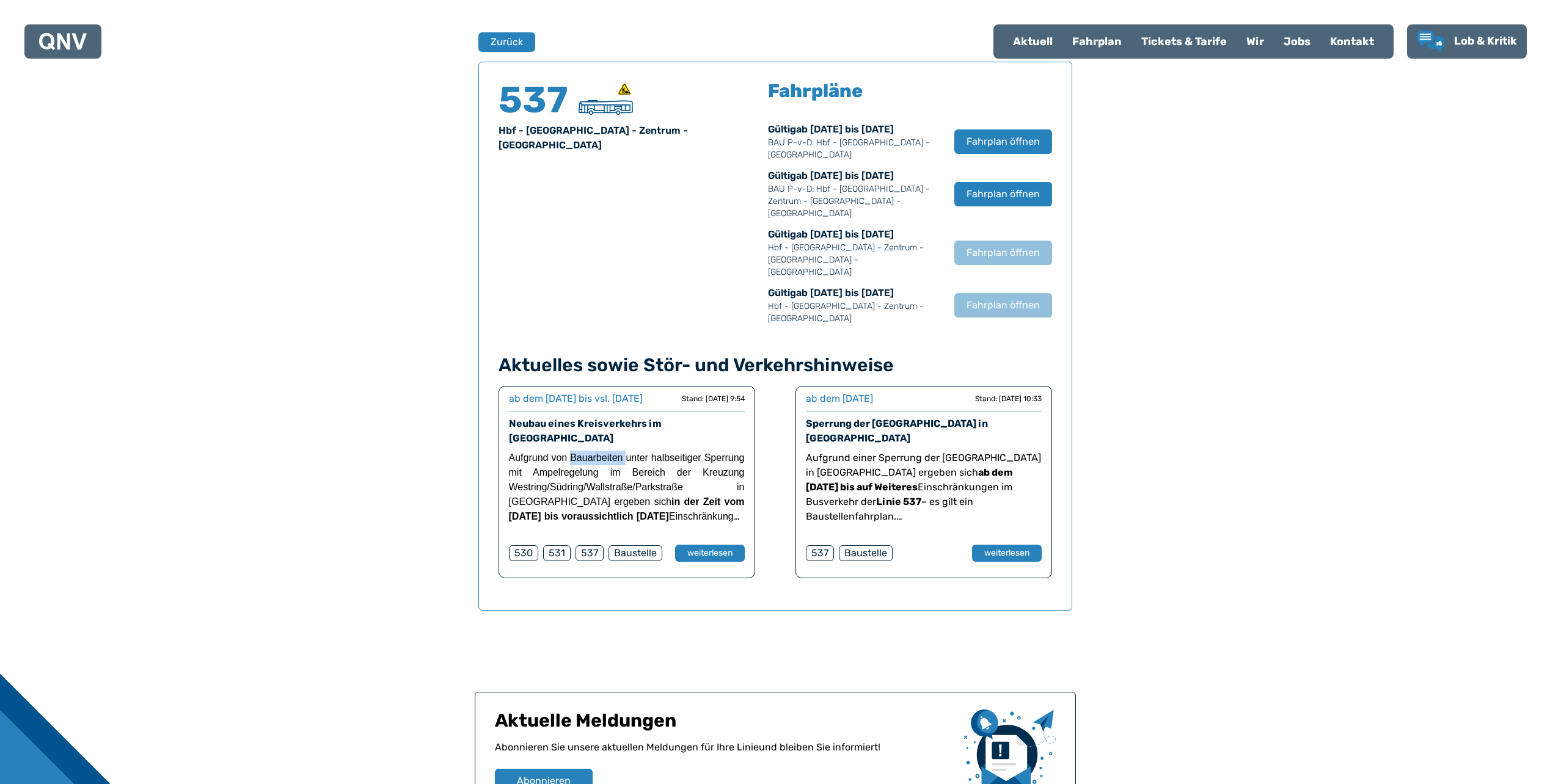
click at [1085, 46] on div "Fahrplan" at bounding box center [1097, 42] width 69 height 32
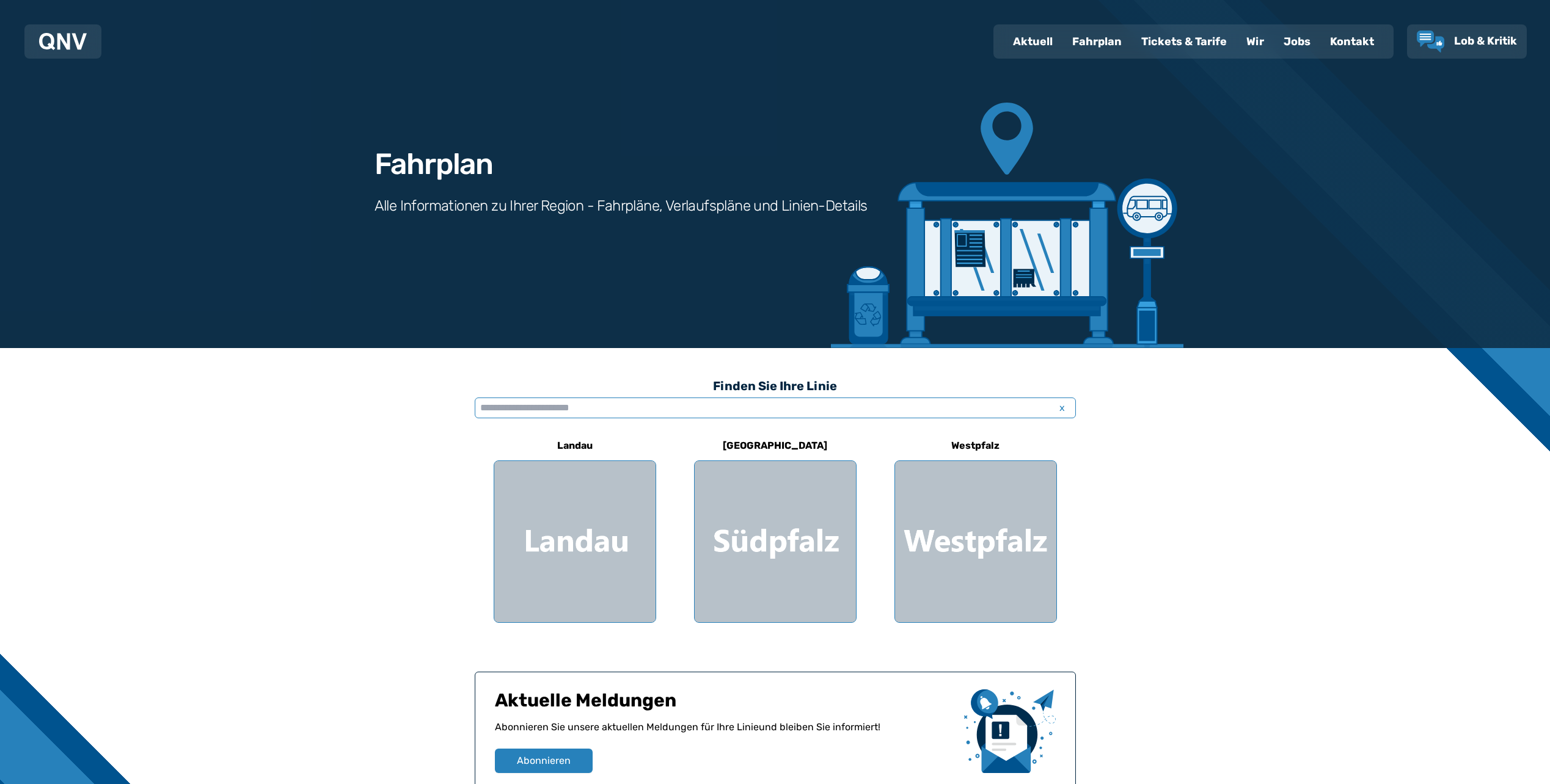
click at [578, 404] on input "text" at bounding box center [775, 408] width 601 height 20
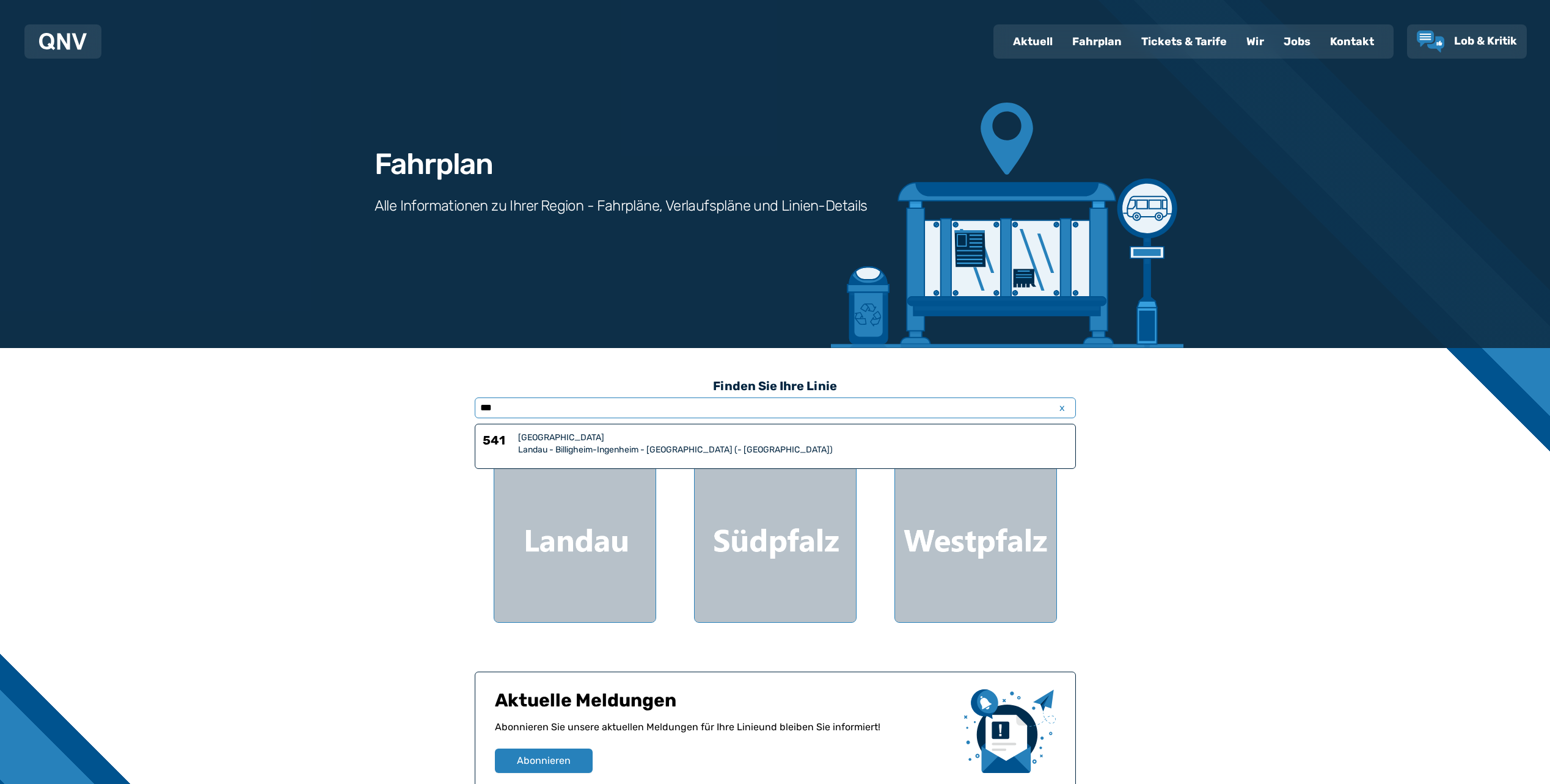
type input "***"
click at [577, 458] on div "541 Südpfalz Landau - [GEOGRAPHIC_DATA]-[GEOGRAPHIC_DATA] - [GEOGRAPHIC_DATA] (…" at bounding box center [775, 446] width 601 height 46
click at [577, 449] on div "Landau - Billigheim-Ingenheim - [GEOGRAPHIC_DATA] (- [GEOGRAPHIC_DATA])" at bounding box center [793, 450] width 550 height 12
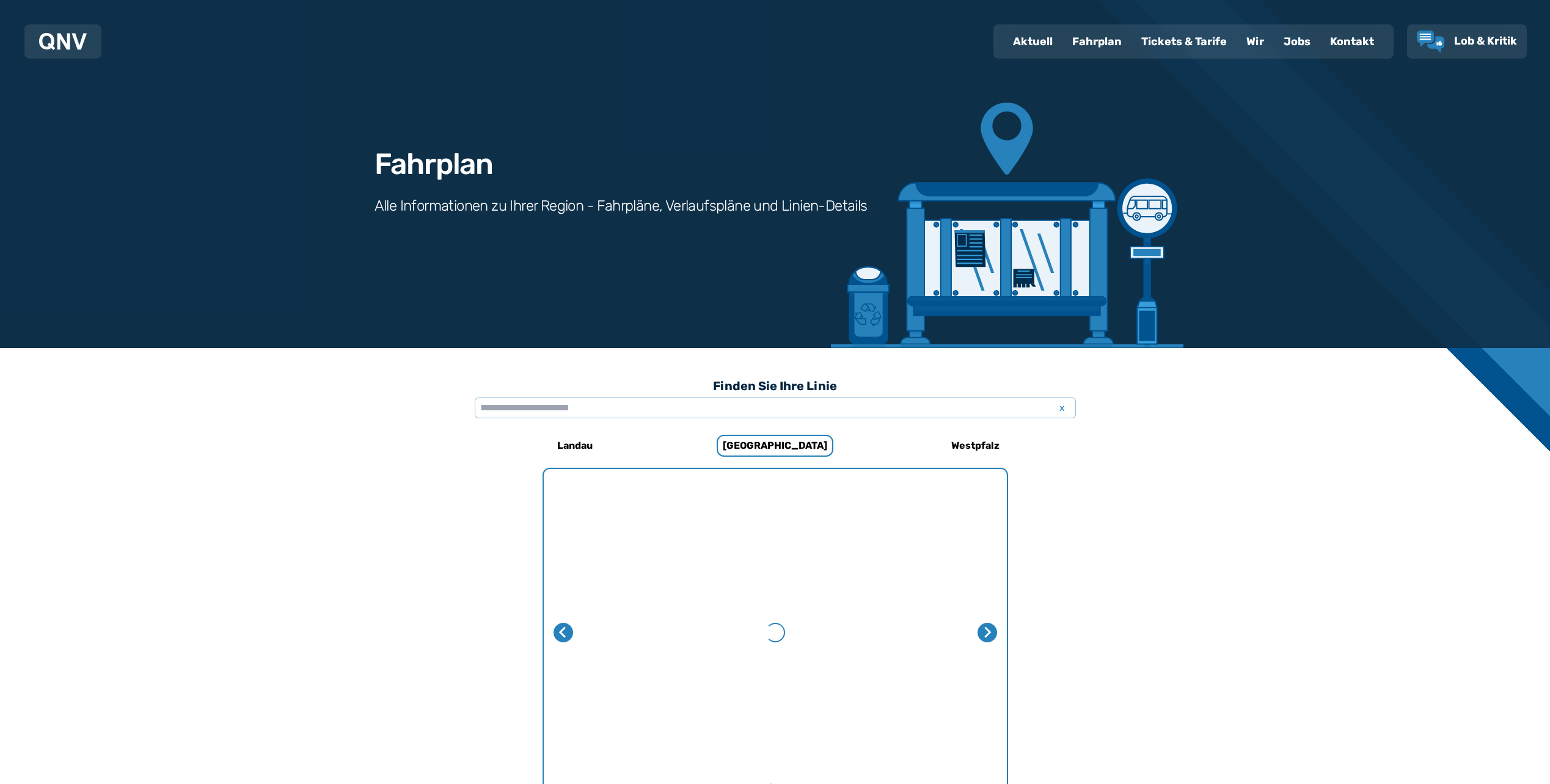
scroll to position [805, 0]
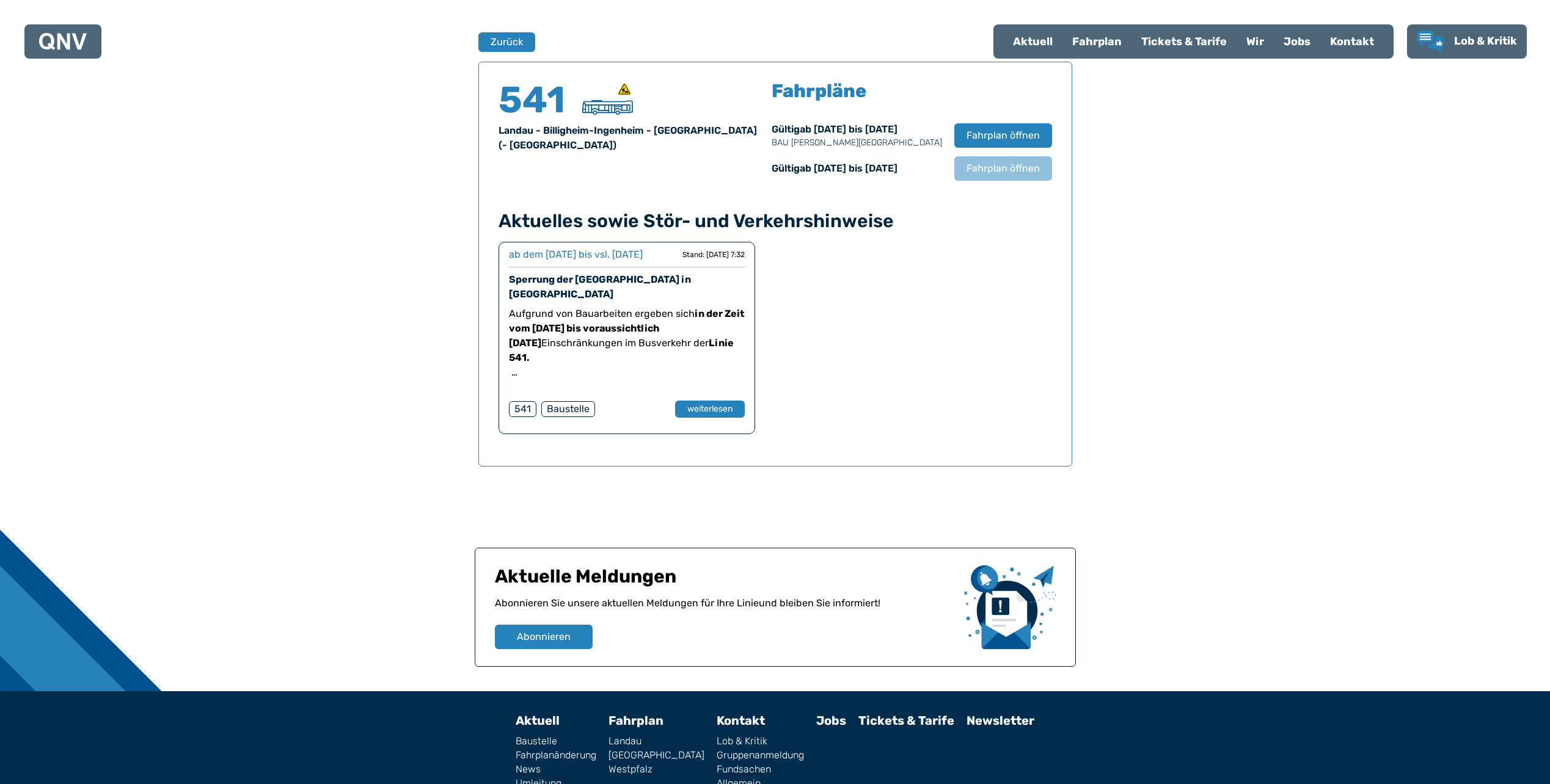
click at [1034, 42] on div "Aktuell" at bounding box center [1033, 42] width 60 height 32
select select "*"
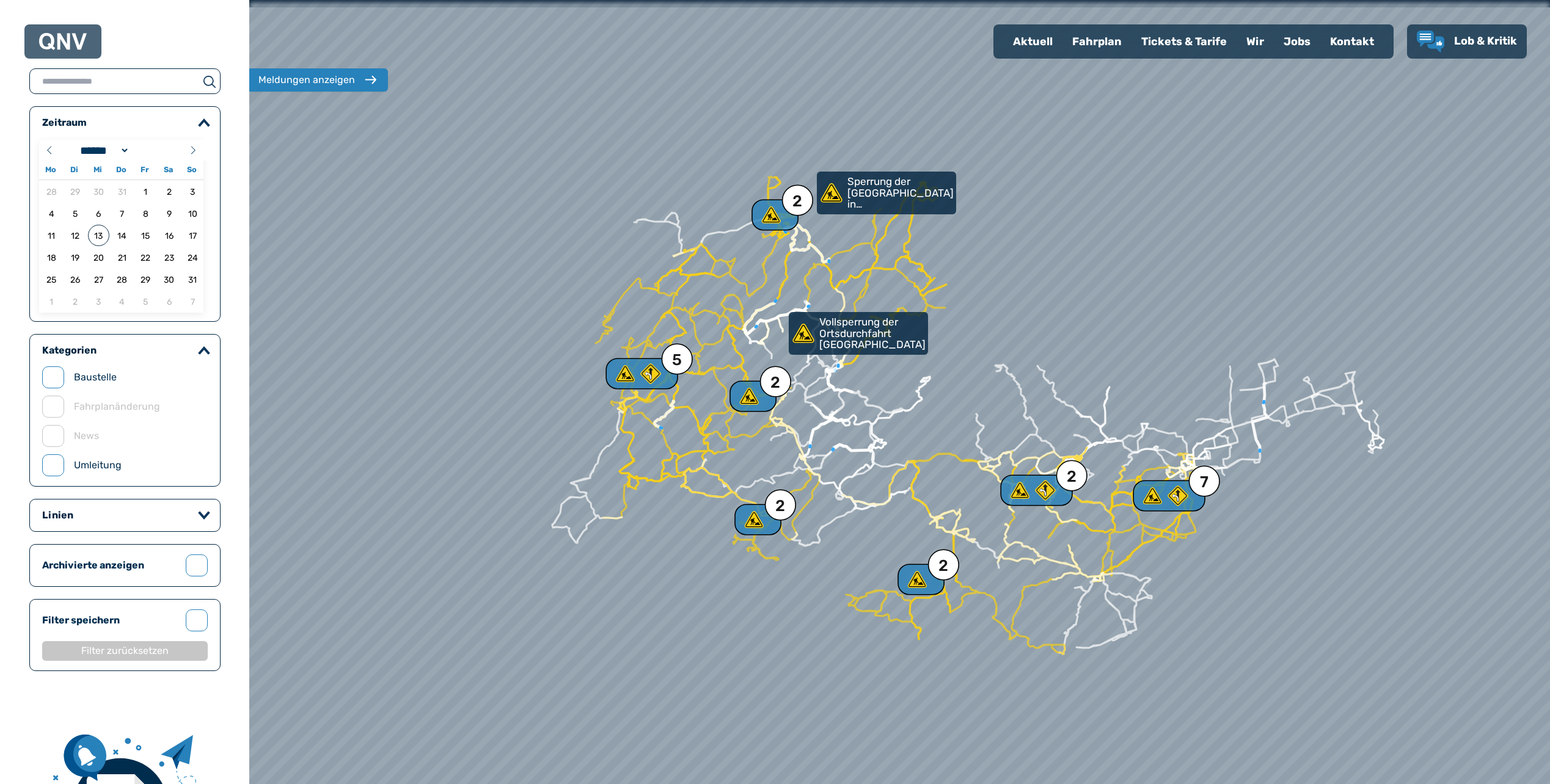
click at [1095, 46] on div "Fahrplan" at bounding box center [1097, 42] width 69 height 32
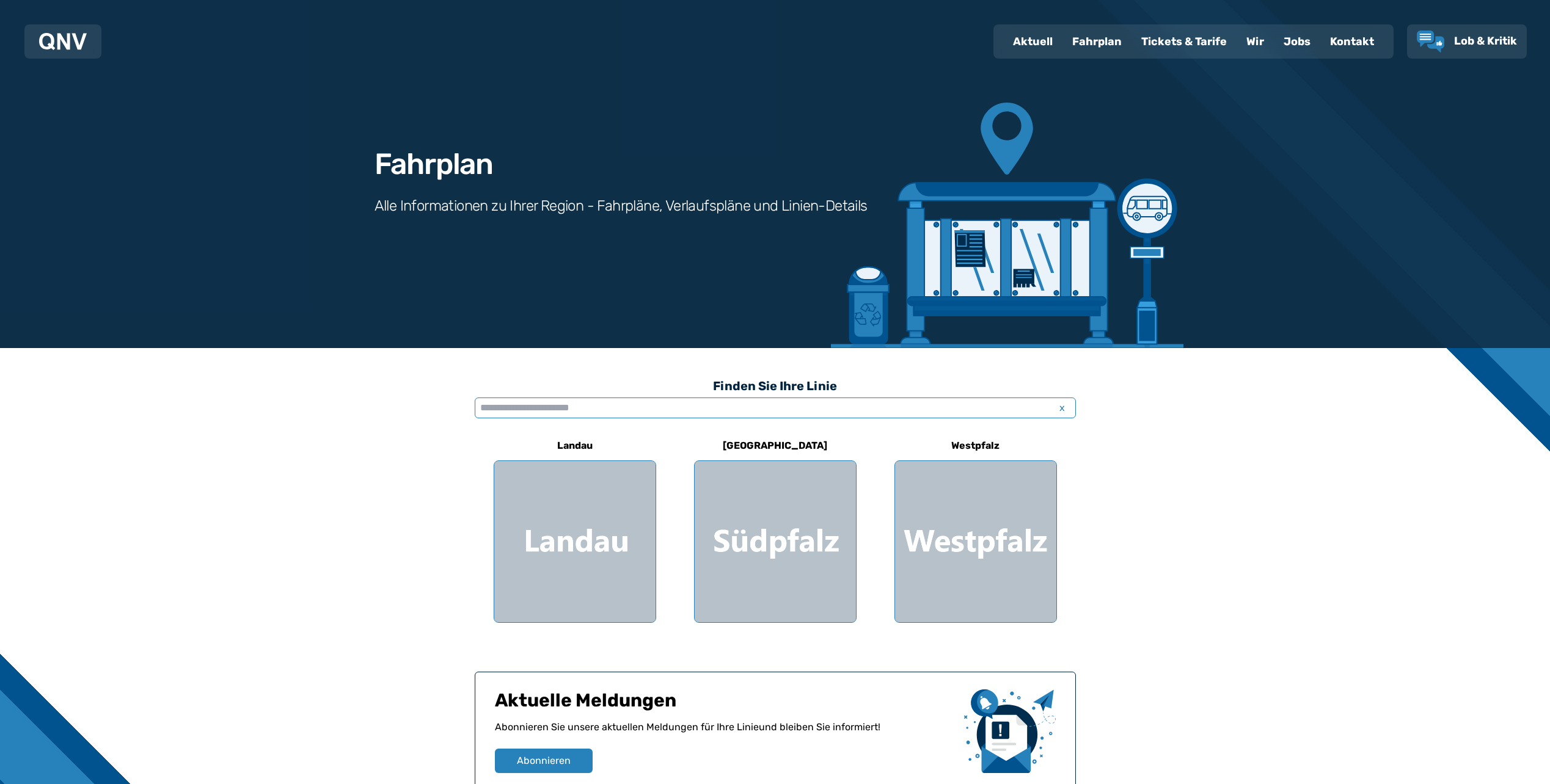
click at [647, 411] on input "text" at bounding box center [775, 408] width 601 height 20
type input "*"
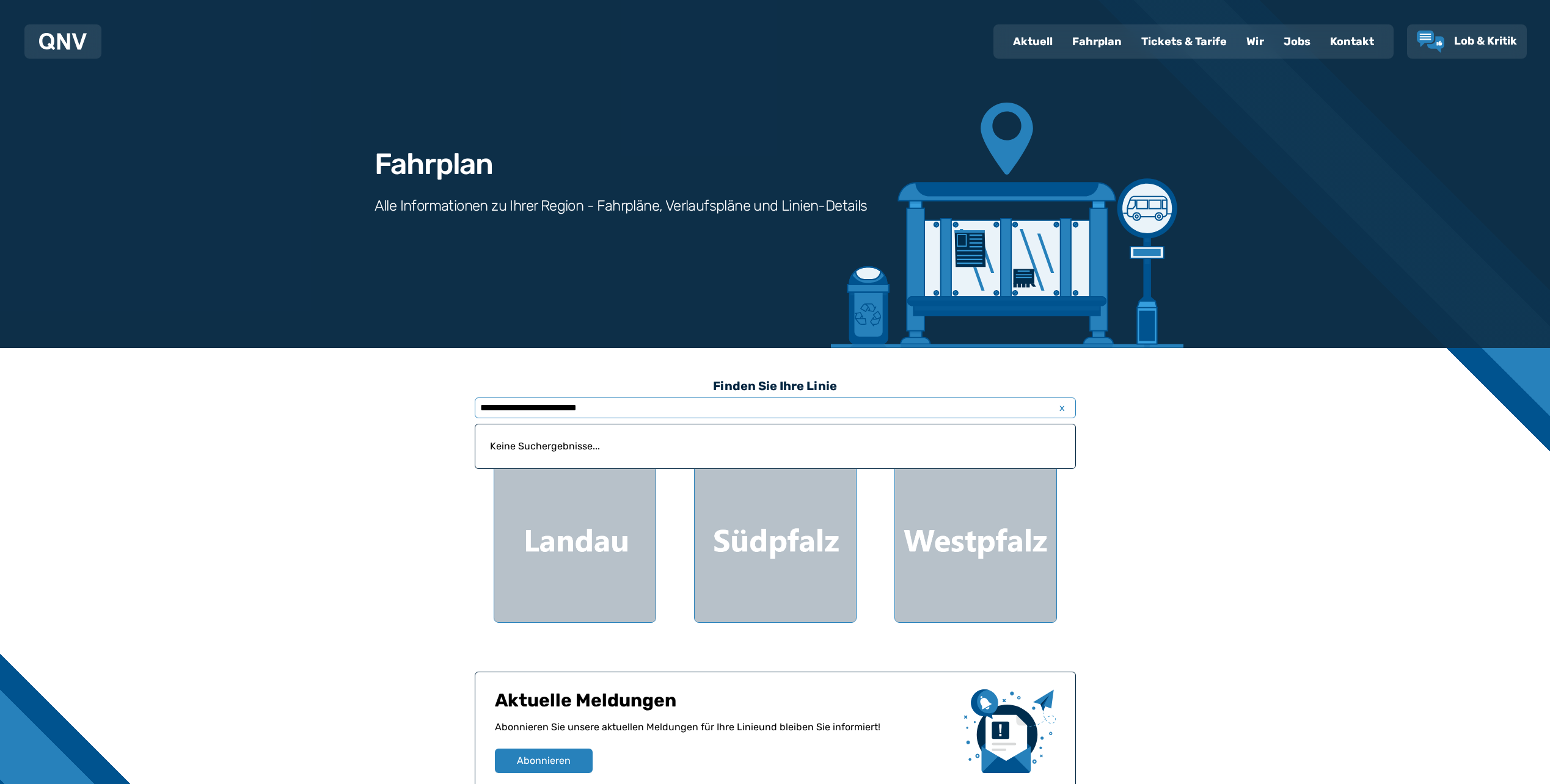
drag, startPoint x: 533, startPoint y: 408, endPoint x: 724, endPoint y: 409, distance: 191.0
click at [724, 409] on input "**********" at bounding box center [775, 408] width 601 height 20
type input "**********"
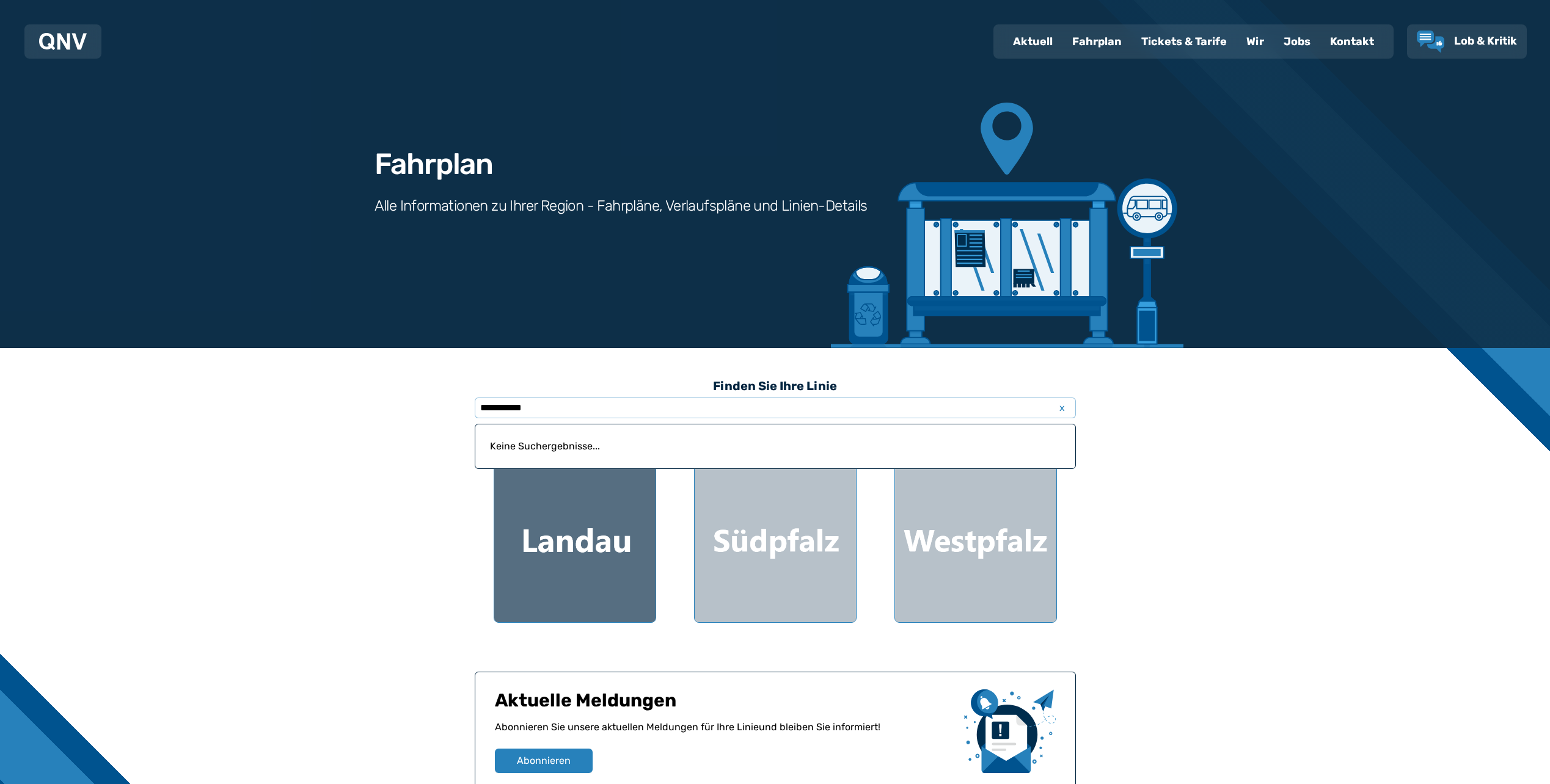
click at [553, 556] on div at bounding box center [575, 541] width 161 height 161
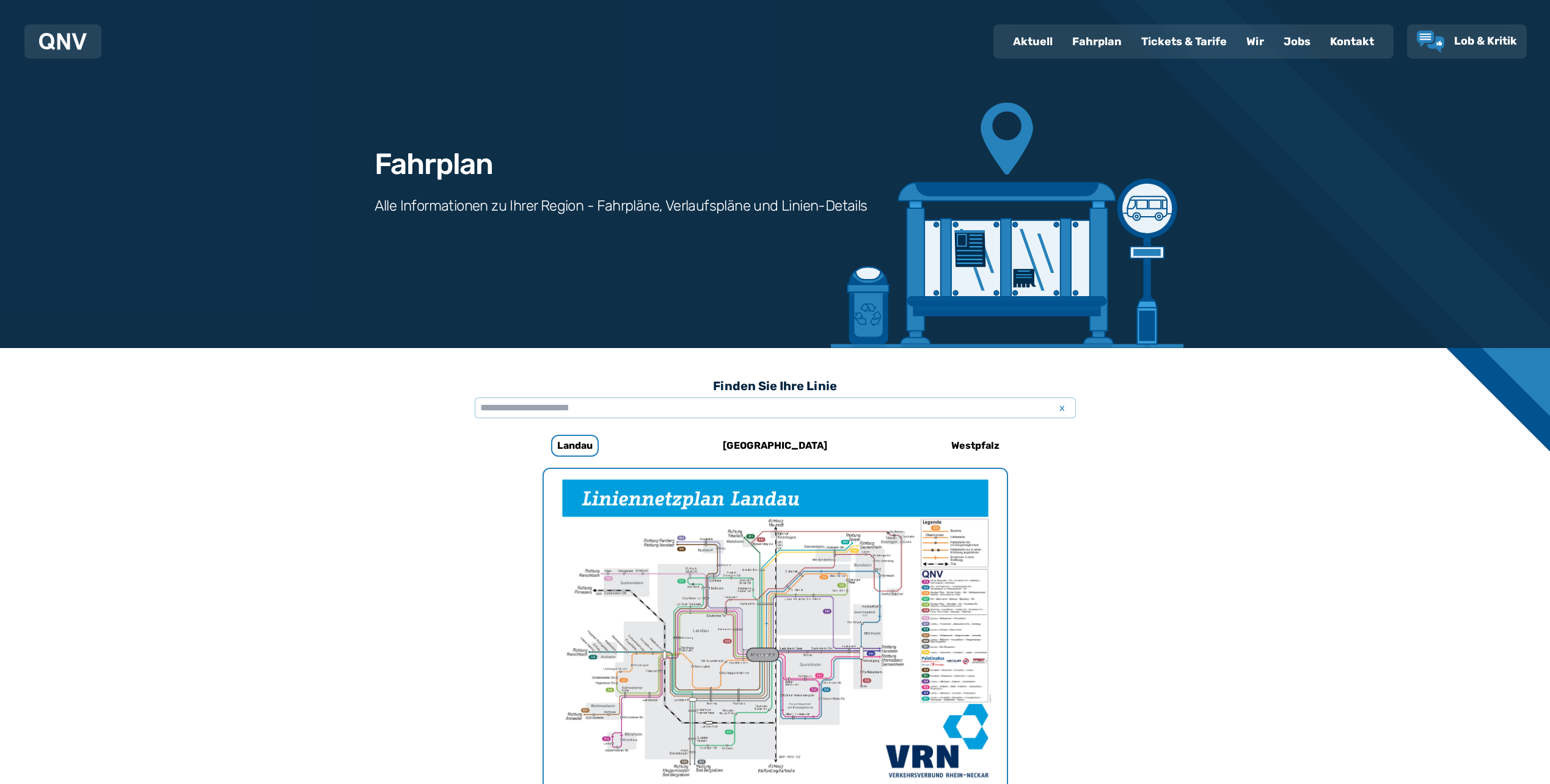
scroll to position [376, 0]
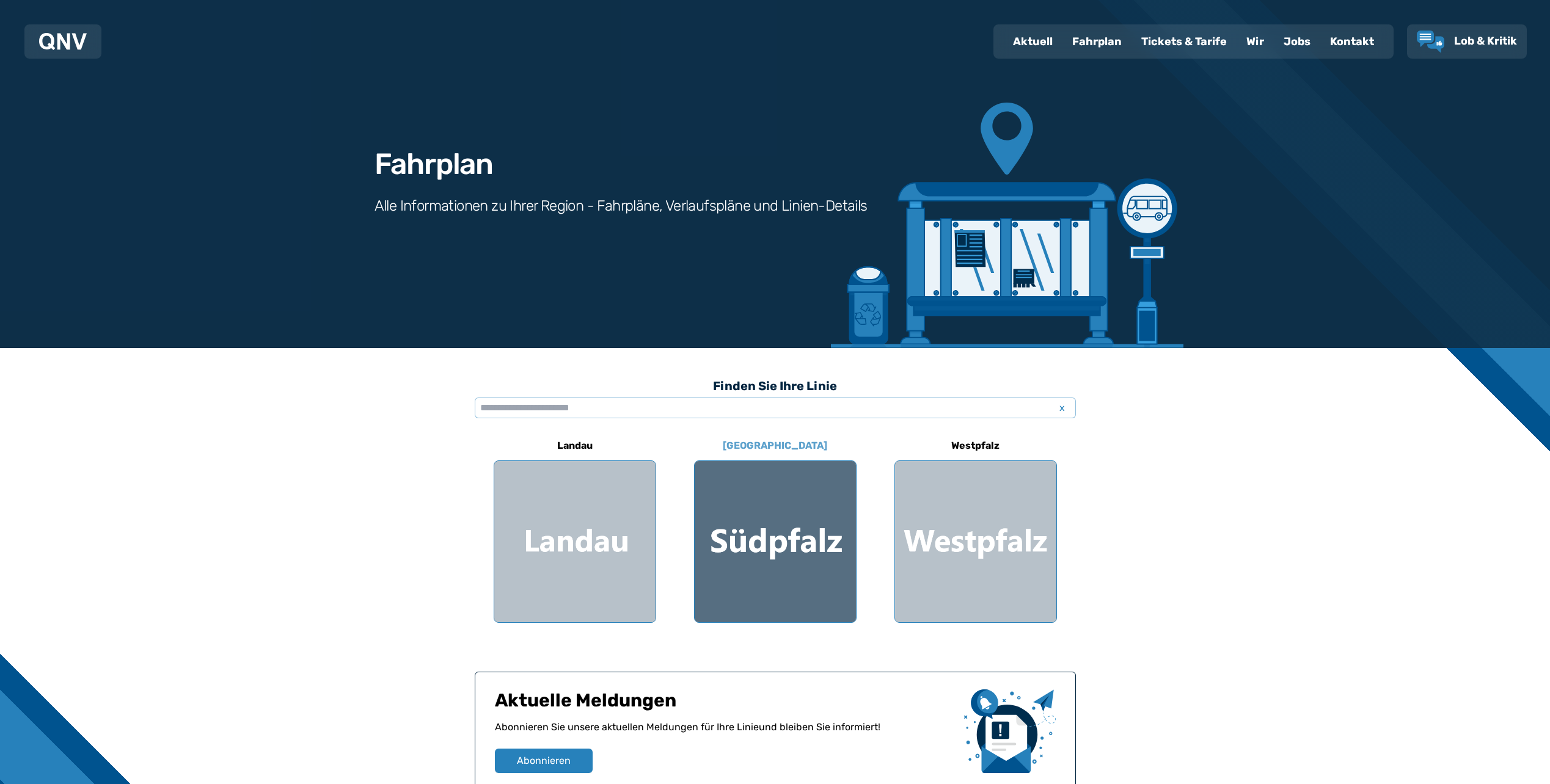
click at [783, 532] on div at bounding box center [775, 541] width 161 height 161
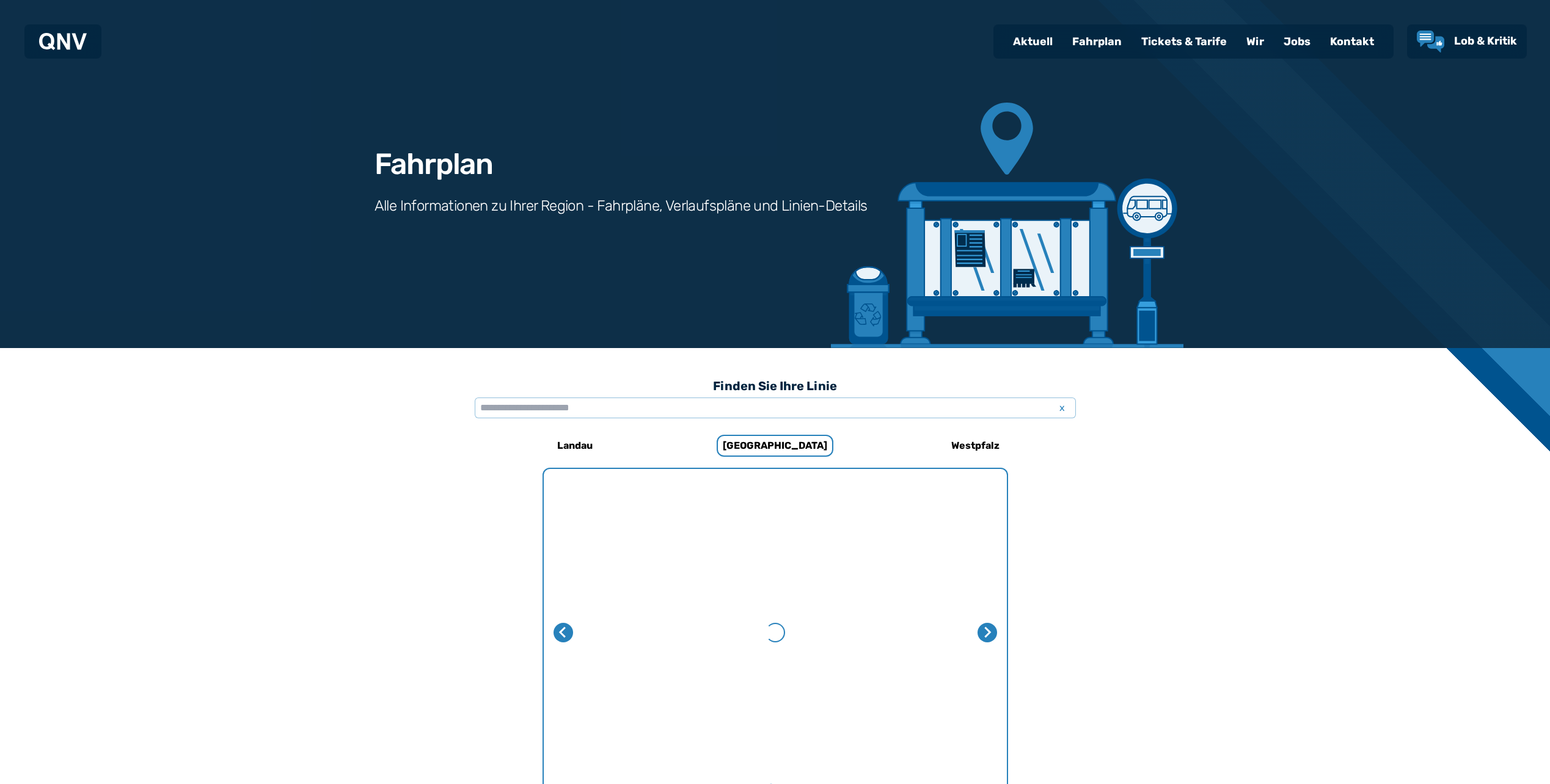
scroll to position [376, 0]
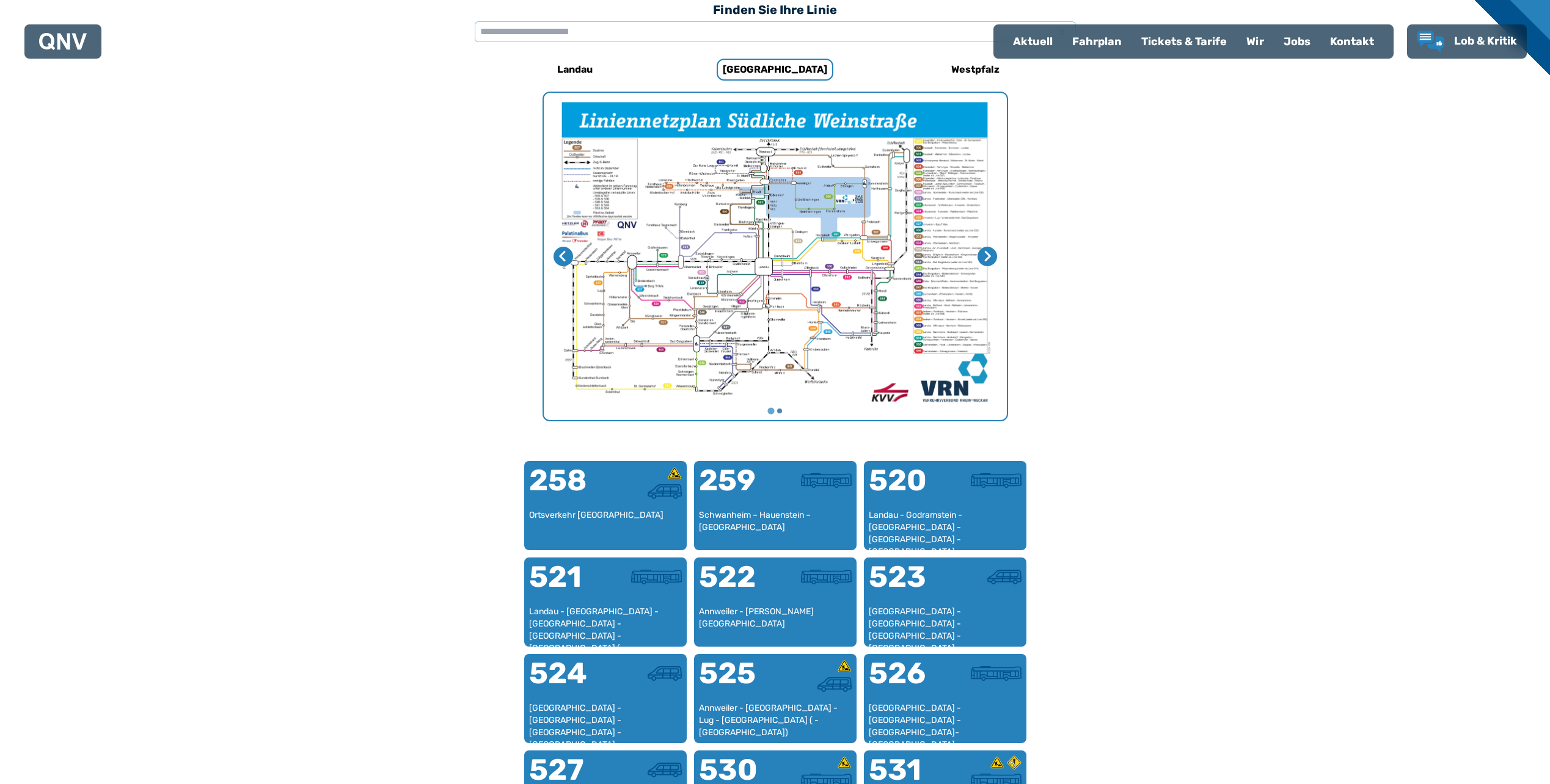
click at [809, 260] on img "1 von 2" at bounding box center [775, 257] width 463 height 328
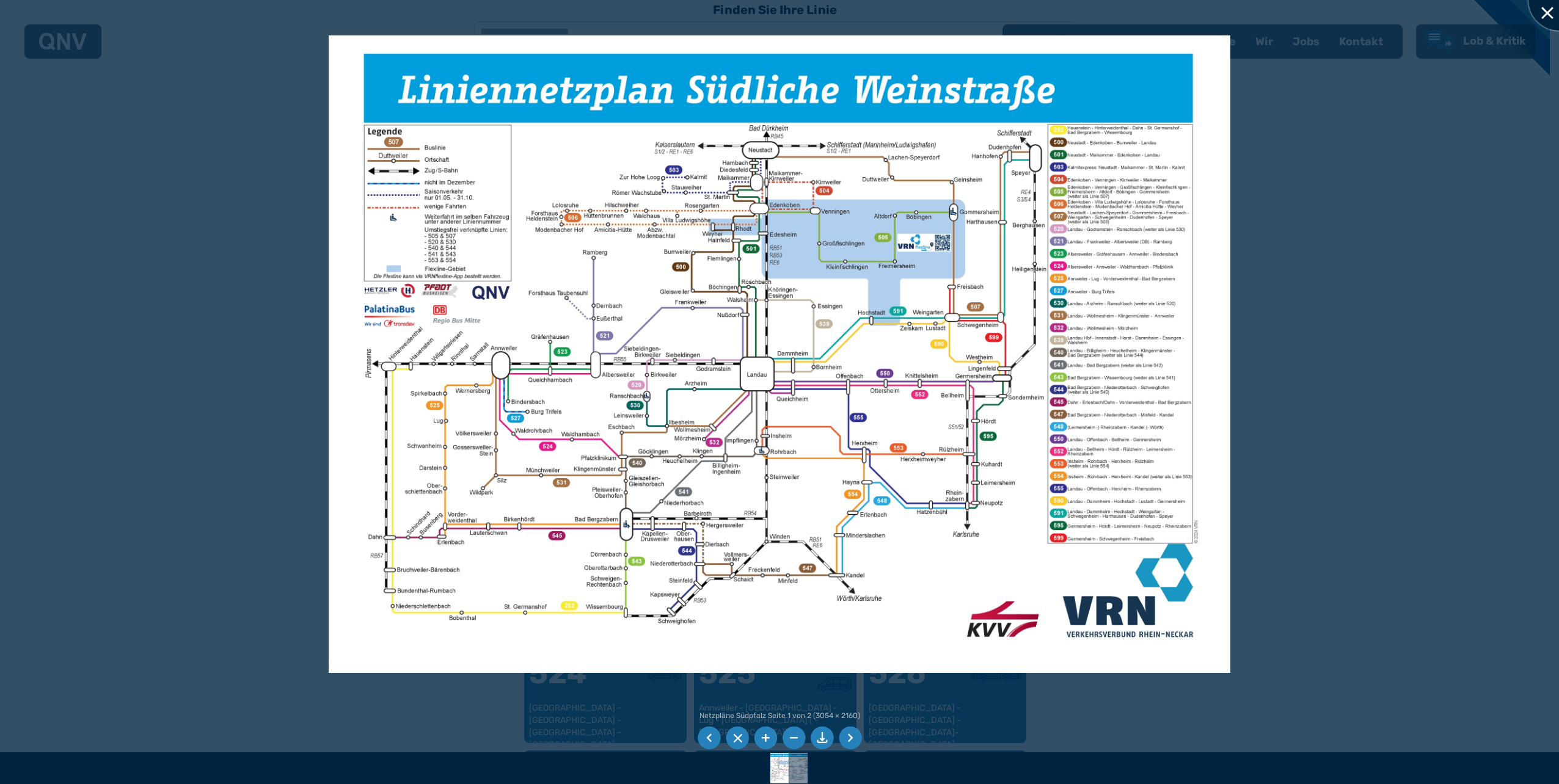
click at [1540, 12] on div at bounding box center [1559, 0] width 61 height 61
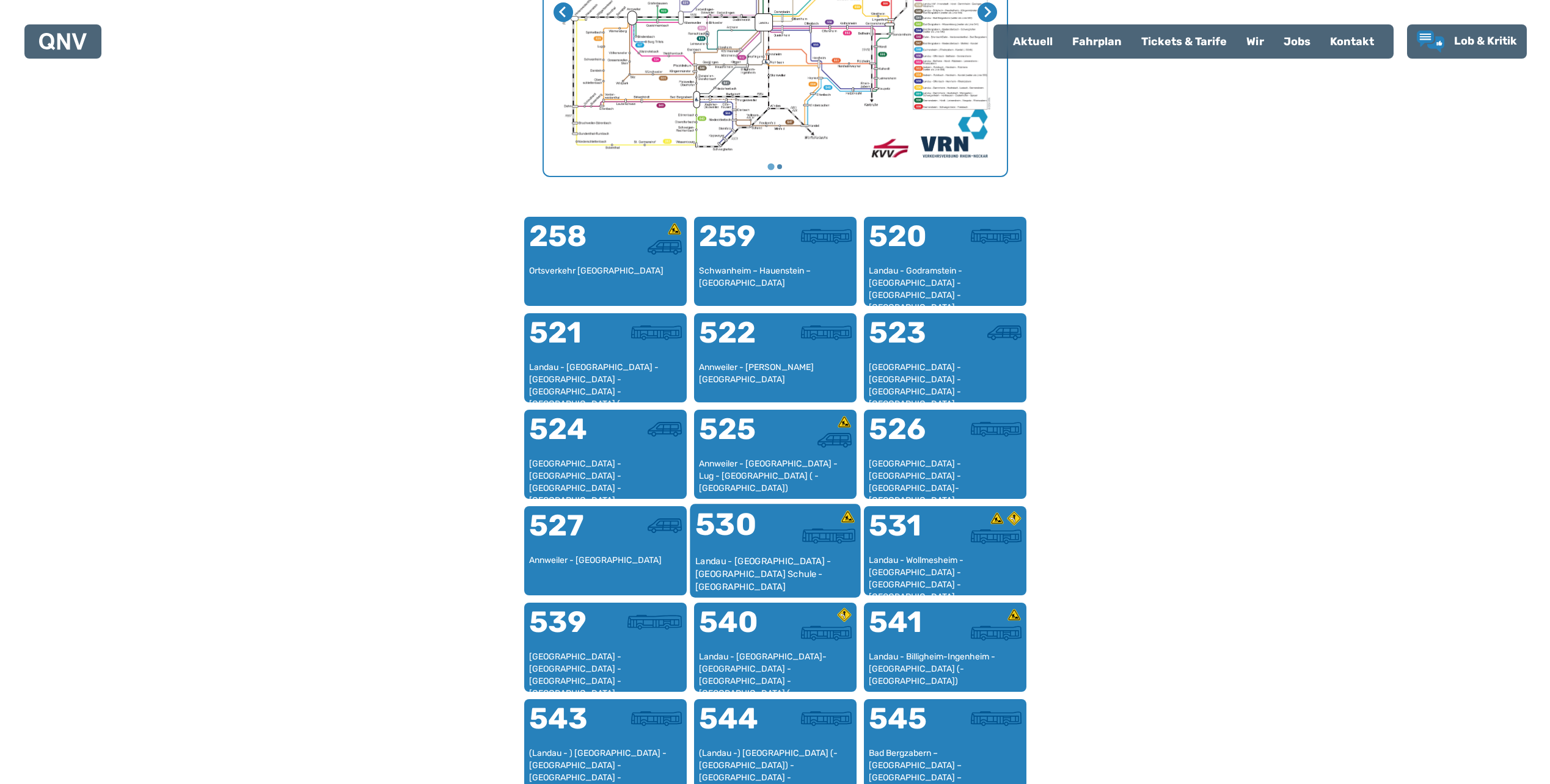
scroll to position [743, 0]
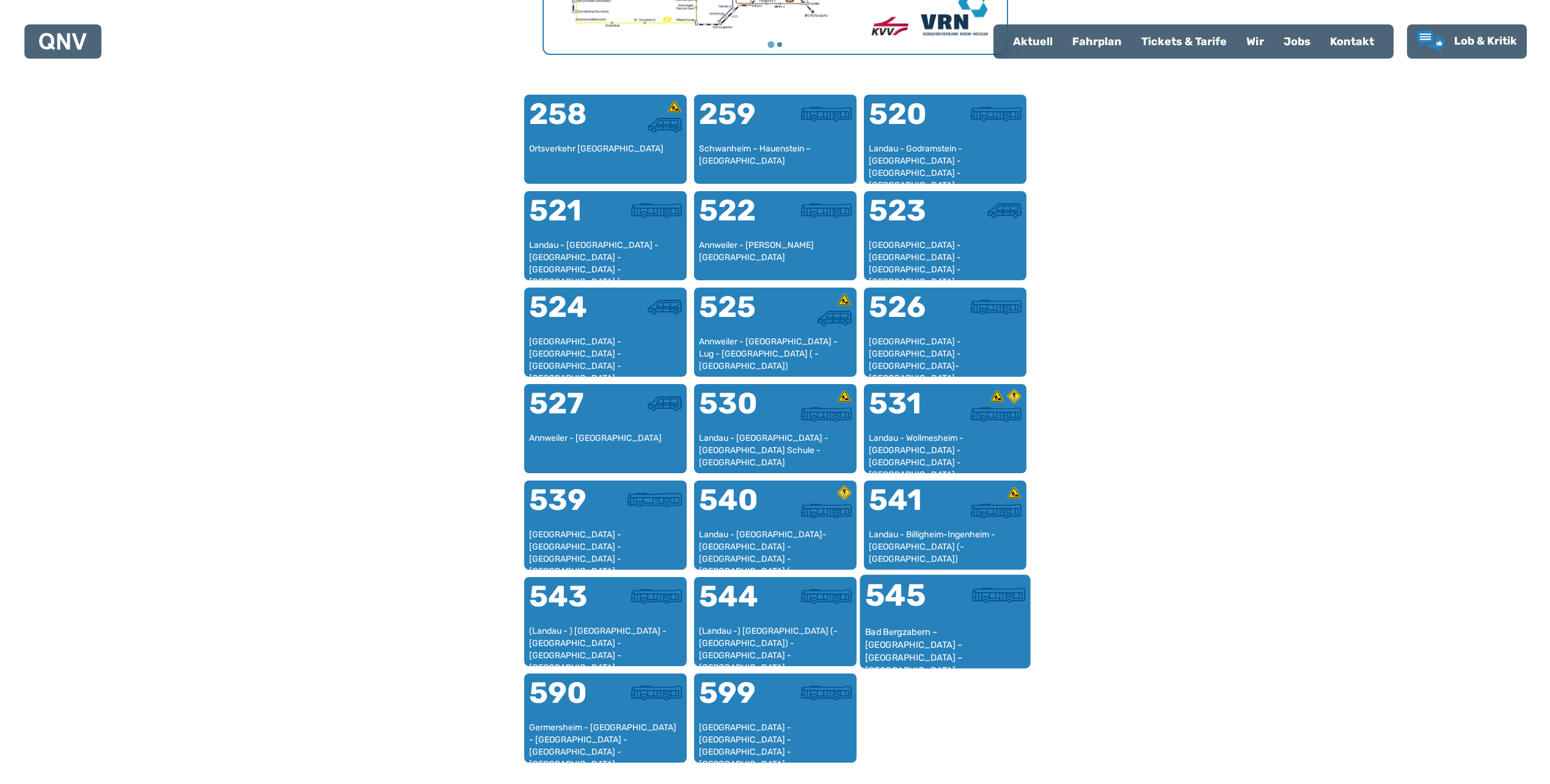
click at [918, 614] on div "545" at bounding box center [904, 602] width 80 height 46
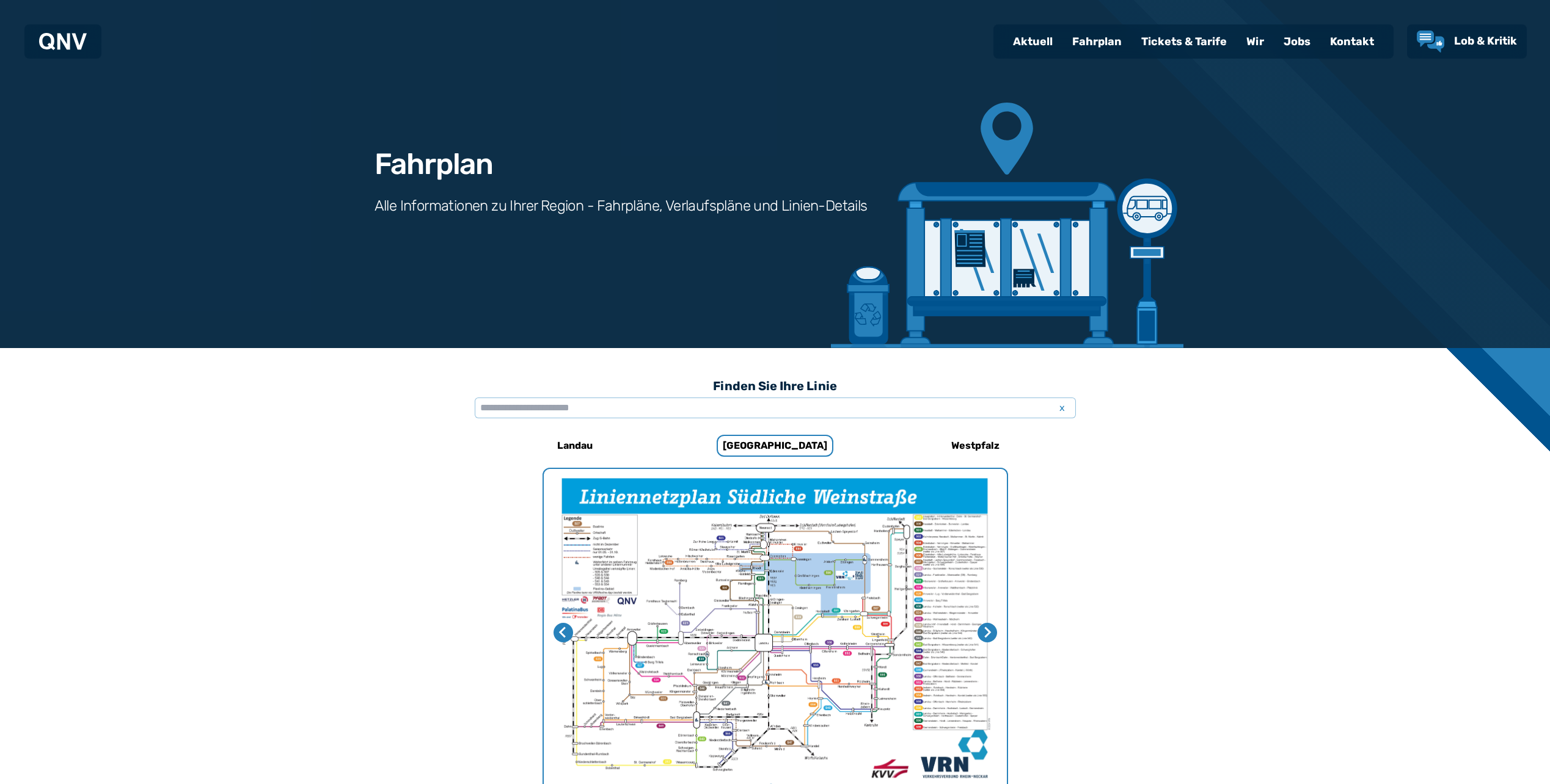
scroll to position [640, 0]
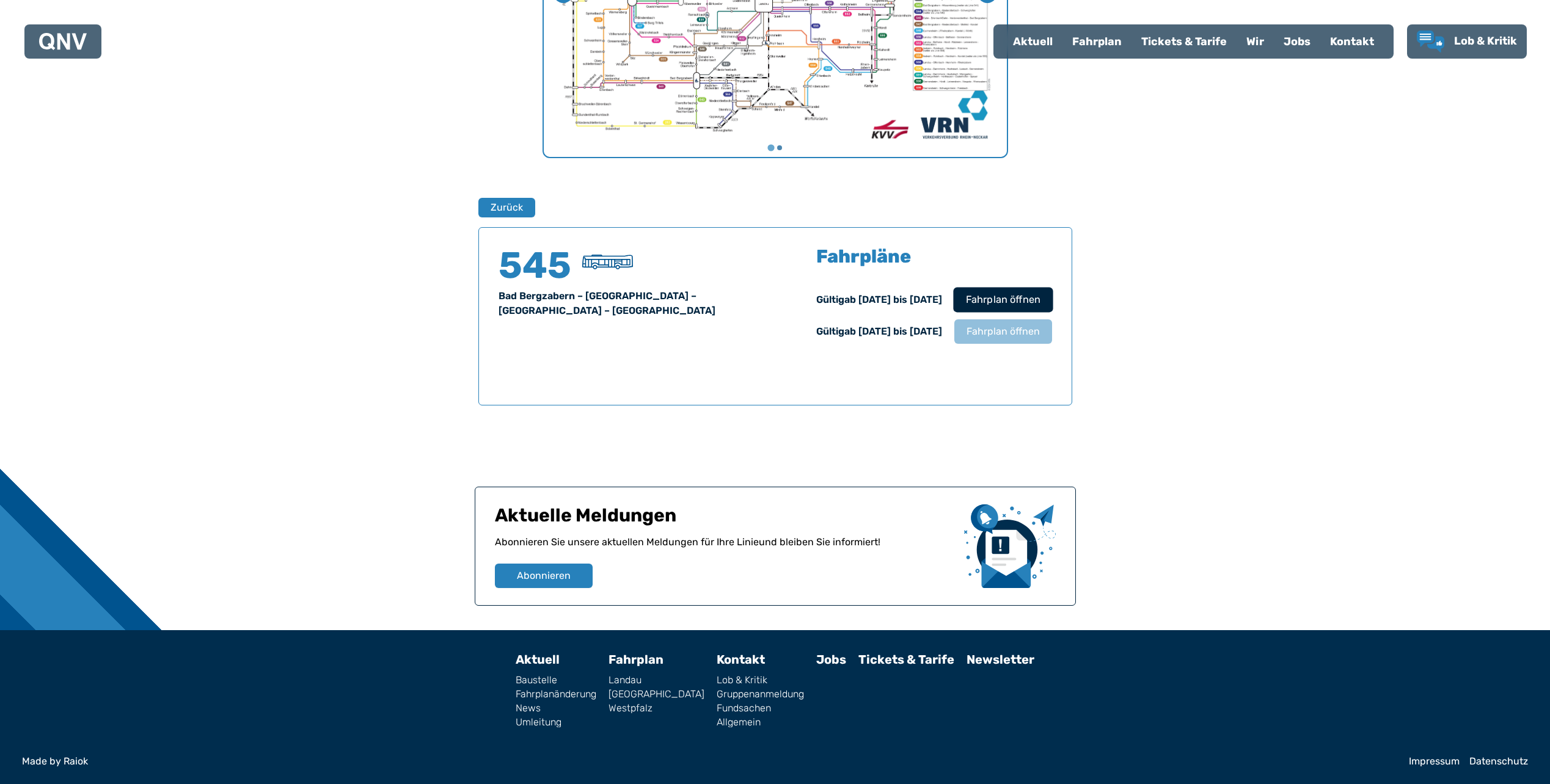
click at [1025, 294] on span "Fahrplan öffnen" at bounding box center [1002, 300] width 75 height 15
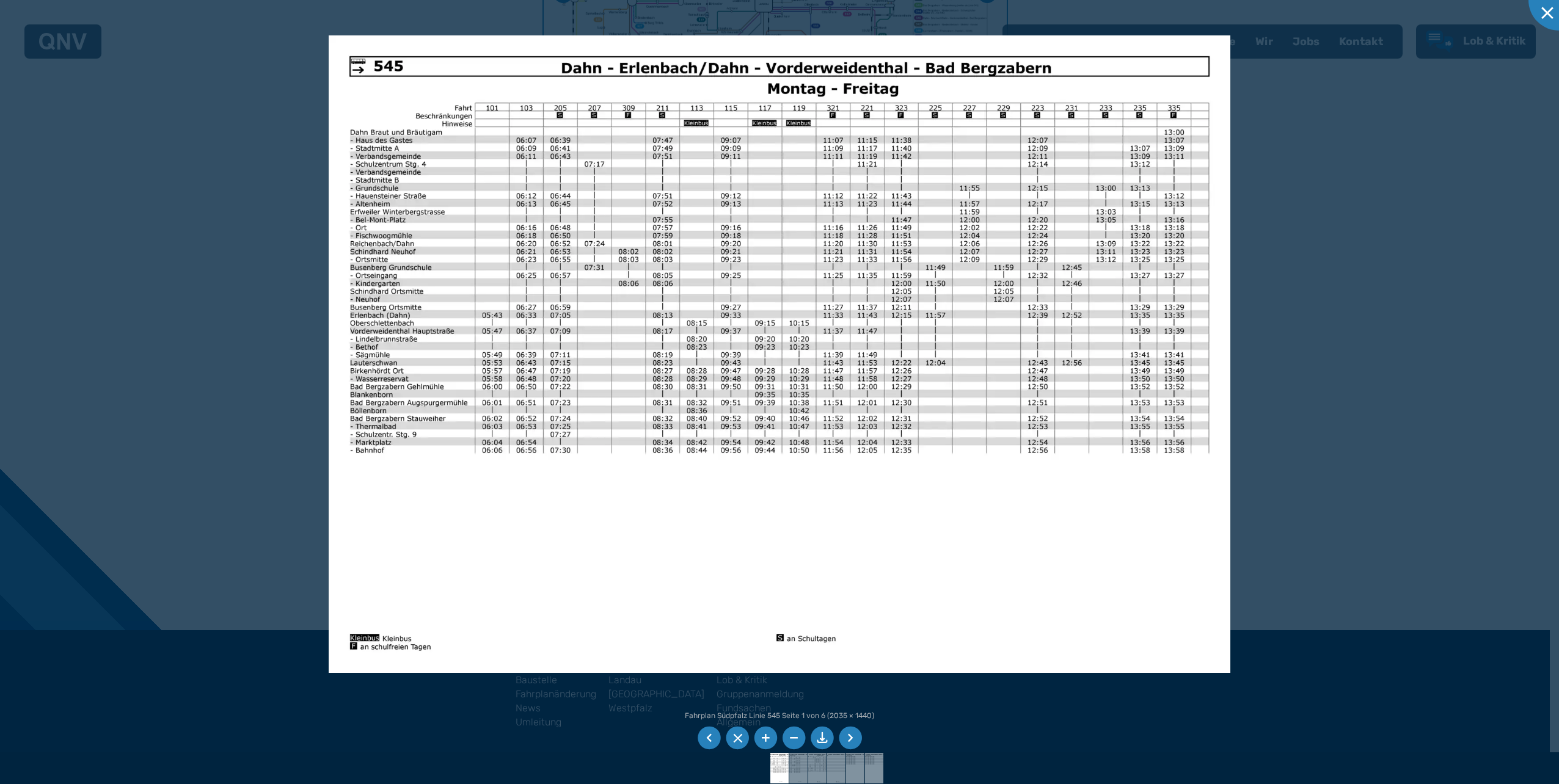
click at [853, 739] on li at bounding box center [850, 738] width 23 height 23
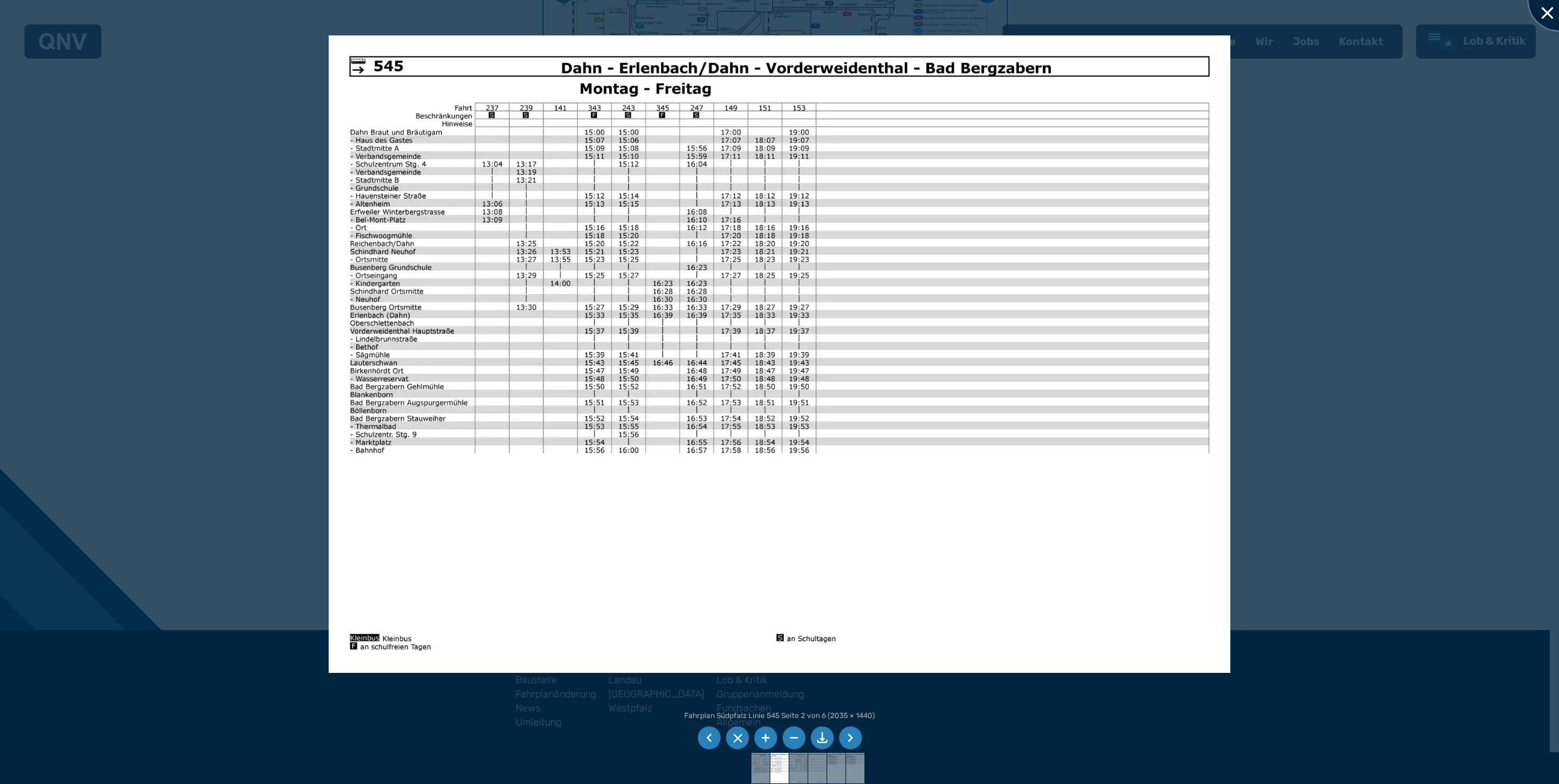
click at [1550, 14] on div at bounding box center [1559, 0] width 61 height 61
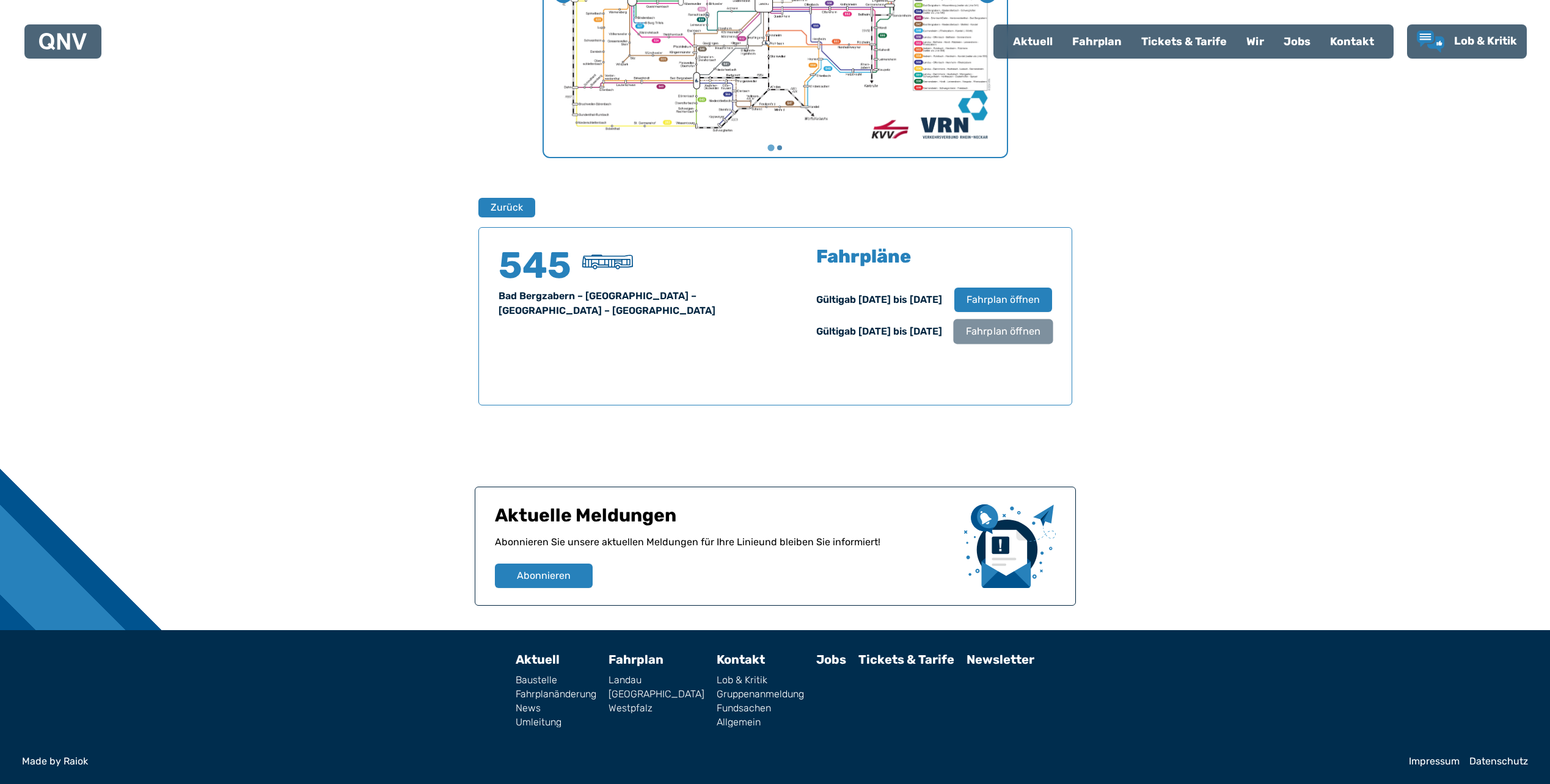
click at [1002, 331] on span "Fahrplan öffnen" at bounding box center [1002, 331] width 75 height 15
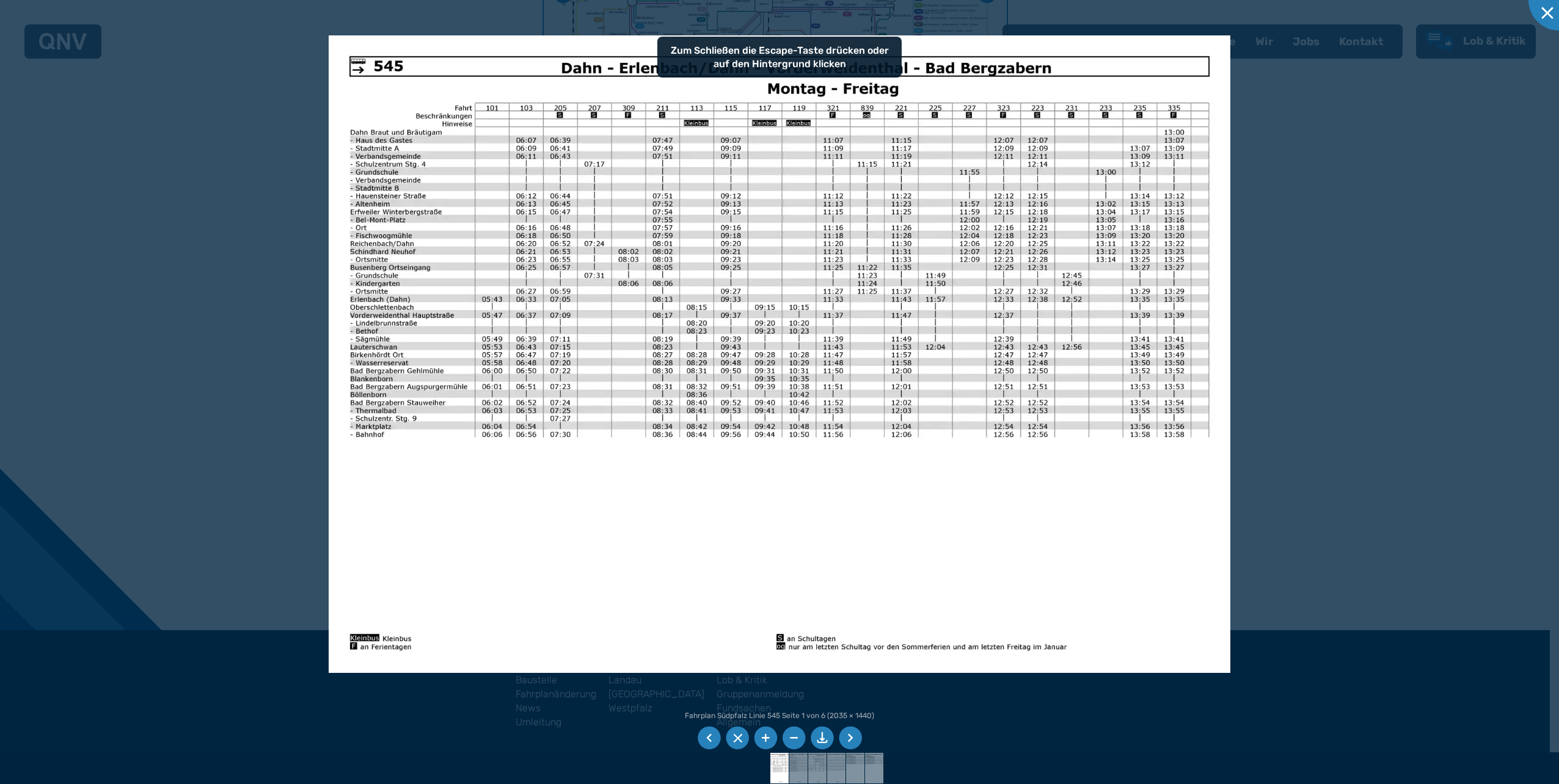
click at [535, 507] on img at bounding box center [780, 354] width 902 height 638
click at [825, 737] on li at bounding box center [821, 738] width 23 height 23
click at [1314, 643] on div at bounding box center [780, 392] width 1559 height 784
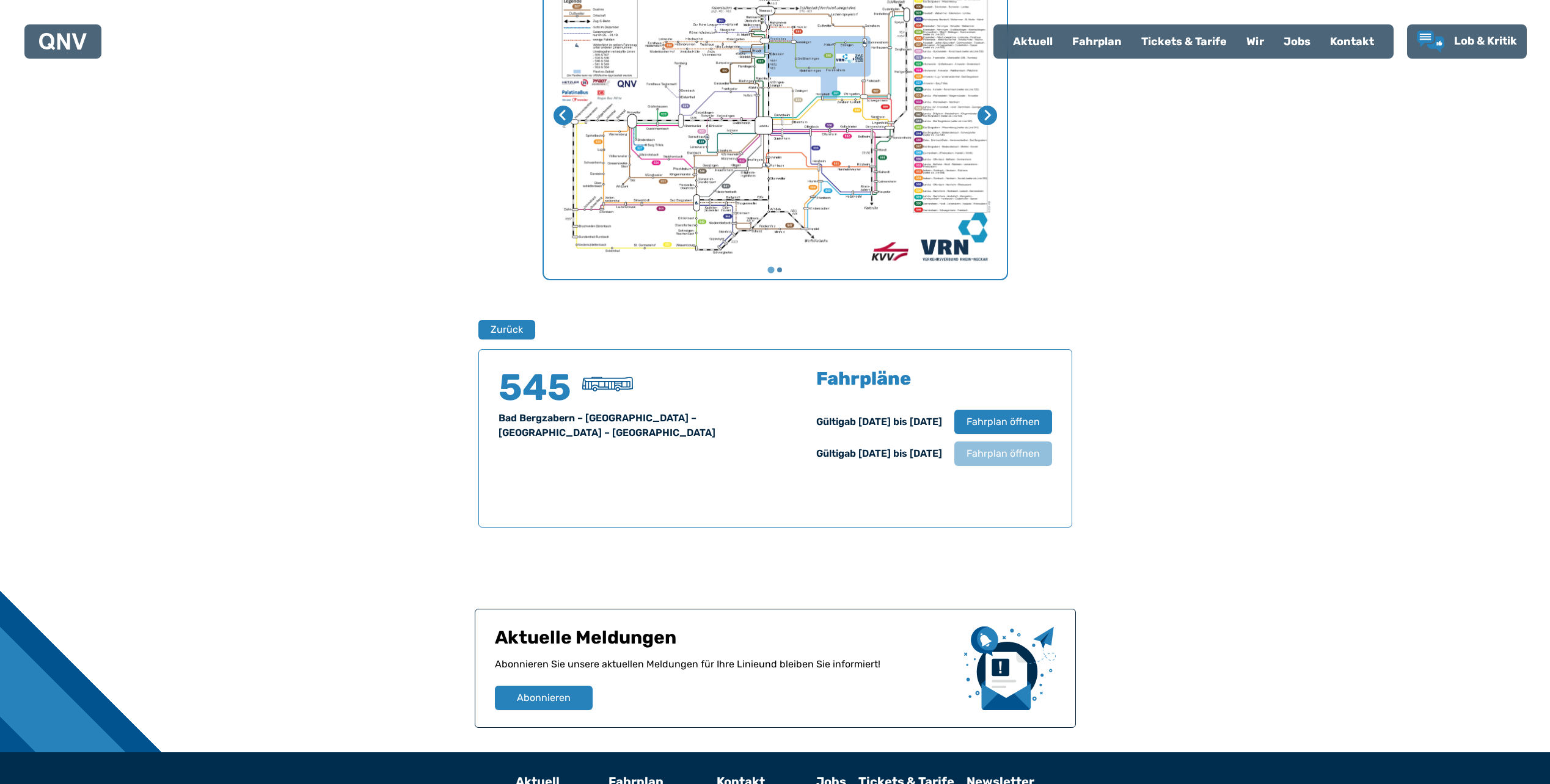
scroll to position [456, 0]
